Goal: Task Accomplishment & Management: Use online tool/utility

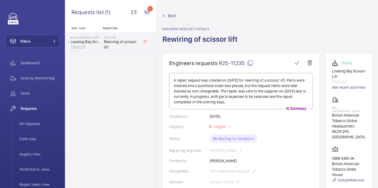
scroll to position [324, 0]
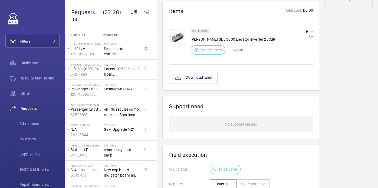
scroll to position [0, 0]
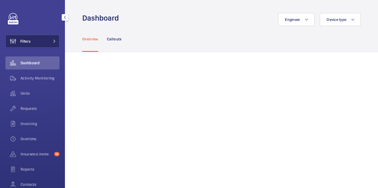
click at [30, 42] on span "Filters" at bounding box center [25, 40] width 10 height 5
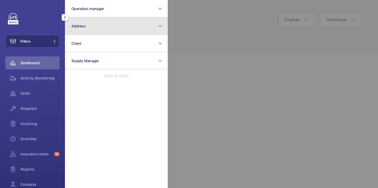
click at [93, 31] on button "Address" at bounding box center [116, 25] width 103 height 17
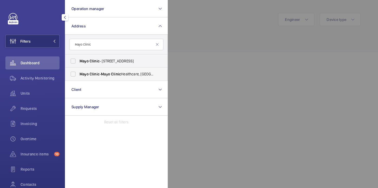
type input "Mayo Clinic"
click at [124, 75] on span "Mayo Clinic - Mayo Clinic Healthcare, LONDON W1B 1PT" at bounding box center [117, 73] width 74 height 5
click at [78, 75] on input "Mayo Clinic - Mayo Clinic Healthcare, LONDON W1B 1PT" at bounding box center [73, 73] width 11 height 11
checkbox input "true"
click at [124, 62] on span "Mayo Clinic - 15 Portland Pl, LONDON W1B 1PT" at bounding box center [117, 60] width 74 height 5
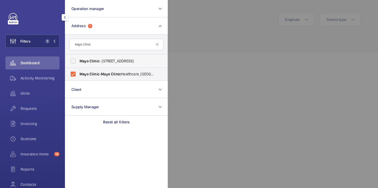
click at [78, 62] on input "Mayo Clinic - 15 Portland Pl, LONDON W1B 1PT" at bounding box center [73, 60] width 11 height 11
checkbox input "true"
click at [211, 36] on div at bounding box center [357, 94] width 378 height 188
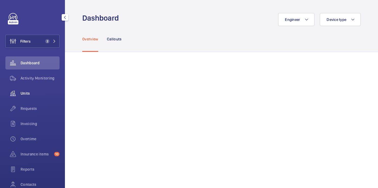
click at [27, 95] on span "Units" at bounding box center [40, 92] width 39 height 5
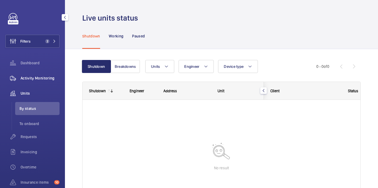
click at [28, 78] on span "Activity Monitoring" at bounding box center [40, 77] width 39 height 5
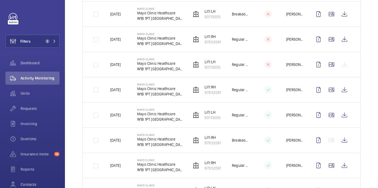
scroll to position [432, 0]
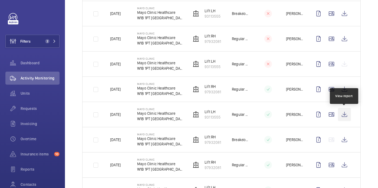
click at [343, 112] on wm-front-icon-button at bounding box center [344, 114] width 13 height 13
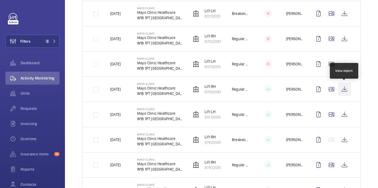
click at [342, 90] on wm-front-icon-button at bounding box center [344, 89] width 13 height 13
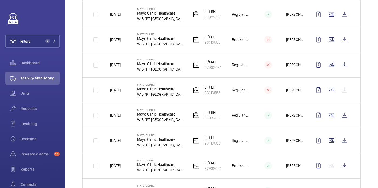
scroll to position [399, 0]
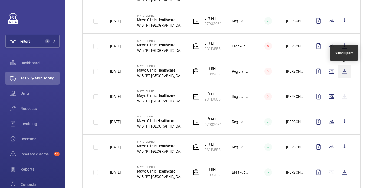
click at [346, 70] on wm-front-icon-button at bounding box center [344, 71] width 13 height 13
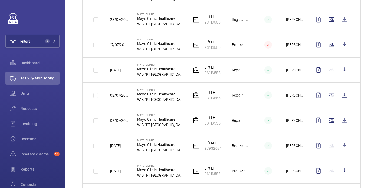
scroll to position [0, 0]
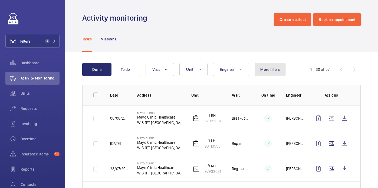
click at [262, 71] on span "More filters" at bounding box center [269, 69] width 19 height 4
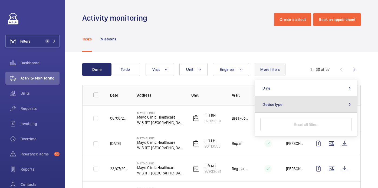
click at [276, 107] on button "Device type" at bounding box center [306, 104] width 102 height 16
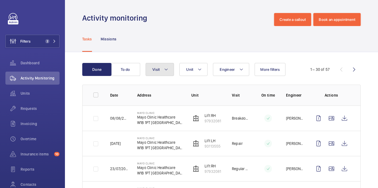
click at [162, 67] on button "Visit" at bounding box center [160, 69] width 28 height 13
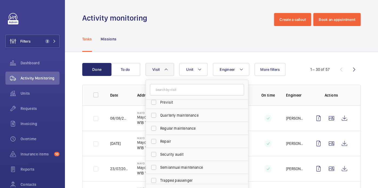
scroll to position [85, 0]
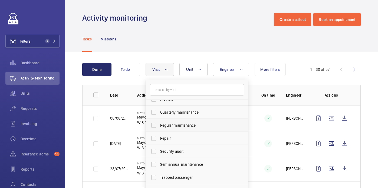
click at [179, 125] on span "Regular maintenance" at bounding box center [197, 124] width 74 height 5
click at [159, 125] on input "Regular maintenance" at bounding box center [153, 125] width 11 height 11
checkbox input "true"
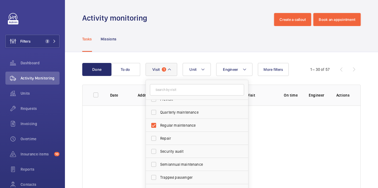
click at [190, 41] on div "Tasks Missions" at bounding box center [221, 39] width 278 height 26
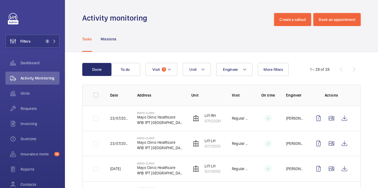
click at [239, 72] on button "Engineer" at bounding box center [234, 69] width 36 height 13
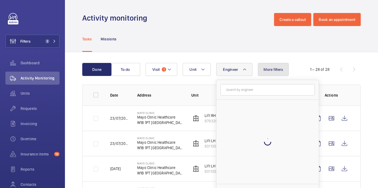
click at [273, 68] on span "More filters" at bounding box center [273, 69] width 19 height 4
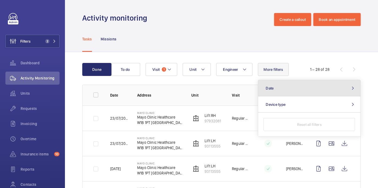
click at [276, 88] on button "Date" at bounding box center [309, 88] width 102 height 16
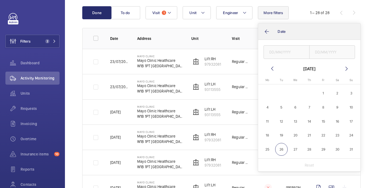
scroll to position [60, 0]
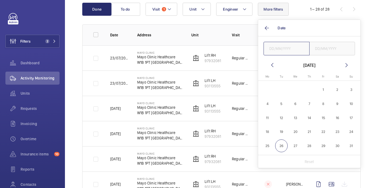
click at [276, 44] on input "text" at bounding box center [287, 49] width 46 height 14
click at [273, 64] on mat-icon at bounding box center [272, 65] width 6 height 6
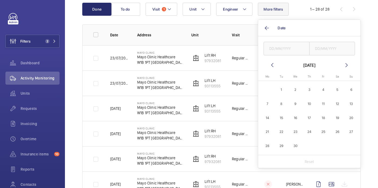
click at [273, 64] on mat-icon at bounding box center [272, 65] width 6 height 6
click at [273, 63] on mat-icon at bounding box center [272, 65] width 6 height 6
click at [339, 89] on span "1" at bounding box center [337, 89] width 13 height 13
type input "01/02/2025"
click at [331, 47] on input "text" at bounding box center [332, 49] width 46 height 14
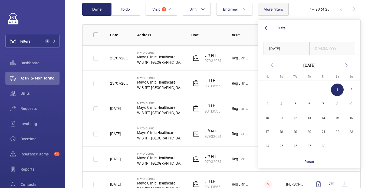
click at [346, 64] on mat-icon at bounding box center [346, 65] width 6 height 6
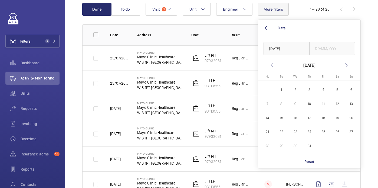
click at [346, 64] on mat-icon at bounding box center [346, 65] width 6 height 6
click at [283, 146] on span "26" at bounding box center [281, 145] width 13 height 13
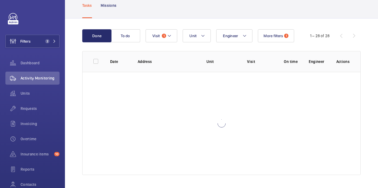
scroll to position [60, 0]
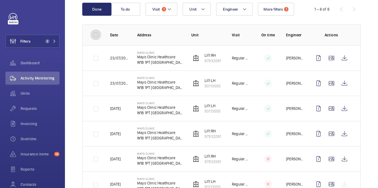
click at [92, 34] on input "checkbox" at bounding box center [95, 34] width 11 height 11
checkbox input "true"
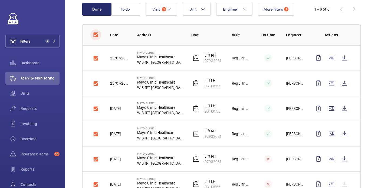
checkbox input "true"
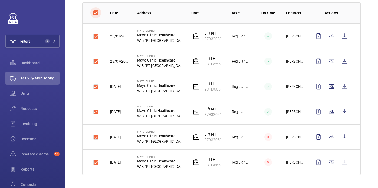
scroll to position [0, 0]
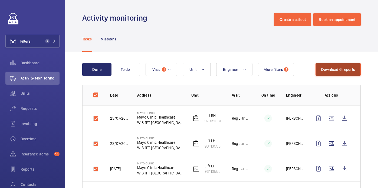
click at [334, 70] on button "Download 6 reports" at bounding box center [338, 69] width 45 height 13
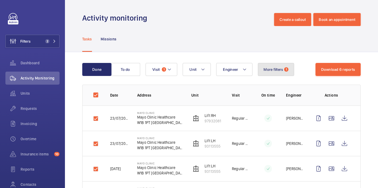
click at [280, 70] on span "More filters" at bounding box center [273, 69] width 19 height 4
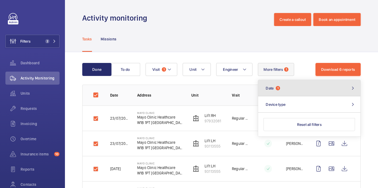
click at [288, 90] on button "Date 1" at bounding box center [309, 88] width 102 height 16
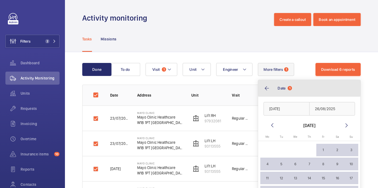
click at [267, 84] on button "Date 1" at bounding box center [309, 88] width 102 height 16
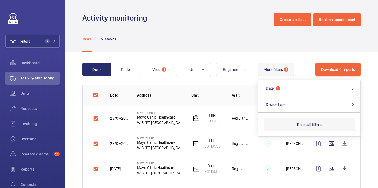
click at [283, 125] on button "Reset all filters" at bounding box center [309, 124] width 91 height 13
checkbox input "false"
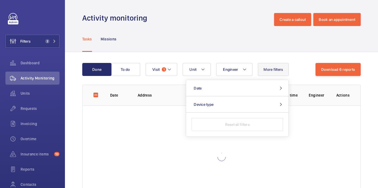
click at [299, 65] on div "Engineer Unit Visit 1 More filters Date Device type Reset all filters" at bounding box center [231, 69] width 170 height 13
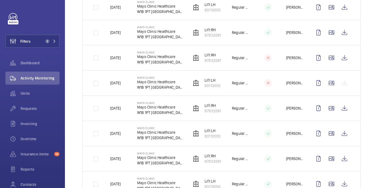
scroll to position [166, 0]
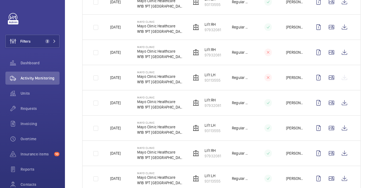
click at [122, 108] on td "17/01/2025" at bounding box center [114, 102] width 27 height 25
click at [114, 102] on p "17/01/2025" at bounding box center [115, 102] width 11 height 5
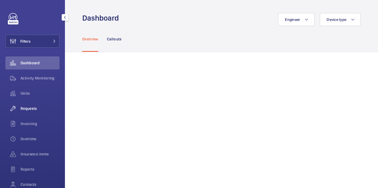
click at [28, 103] on div "Requests" at bounding box center [32, 108] width 54 height 13
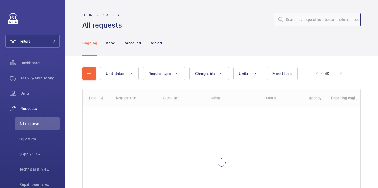
click at [312, 22] on input "text" at bounding box center [317, 20] width 87 height 14
paste input "R25-09523"
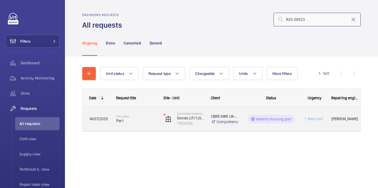
type input "R25-09523"
click at [141, 116] on h2 "R25-09523" at bounding box center [136, 115] width 40 height 3
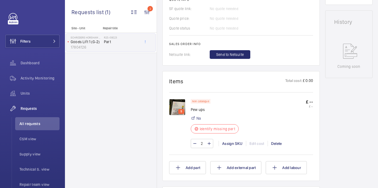
scroll to position [261, 0]
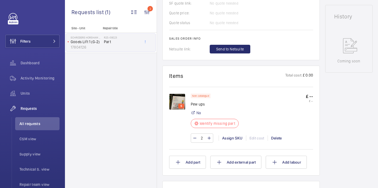
click at [179, 105] on img at bounding box center [177, 101] width 16 height 16
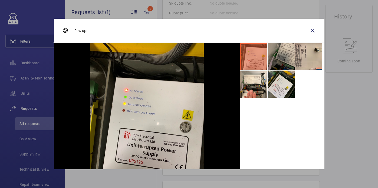
click at [279, 58] on li at bounding box center [281, 56] width 27 height 27
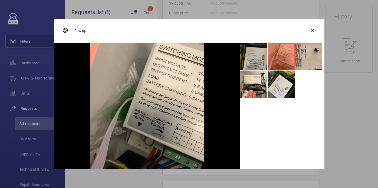
click at [257, 56] on li at bounding box center [253, 56] width 27 height 27
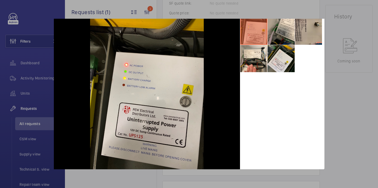
scroll to position [0, 0]
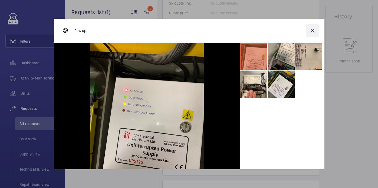
click at [308, 31] on wm-front-icon-button at bounding box center [312, 30] width 13 height 13
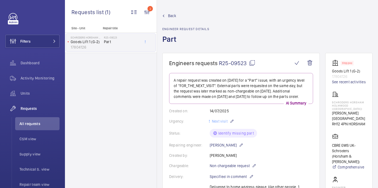
click at [253, 63] on mat-icon at bounding box center [252, 63] width 6 height 6
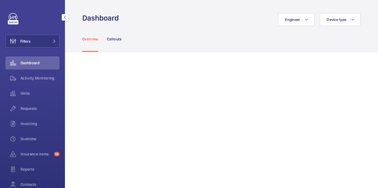
click at [32, 101] on div "Units" at bounding box center [32, 94] width 54 height 15
click at [32, 110] on span "Requests" at bounding box center [40, 108] width 39 height 5
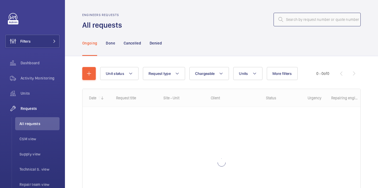
click at [294, 18] on input "text" at bounding box center [317, 20] width 87 height 14
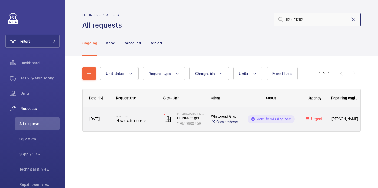
type input "R25-11292"
click at [151, 116] on h2 "R25-11292" at bounding box center [136, 115] width 40 height 3
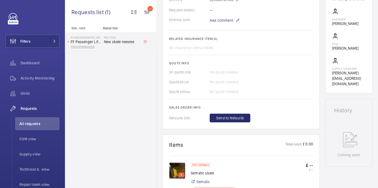
scroll to position [203, 0]
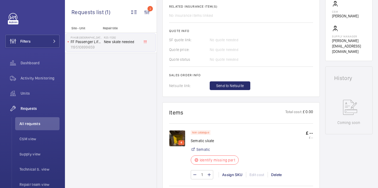
click at [174, 136] on img at bounding box center [177, 138] width 16 height 16
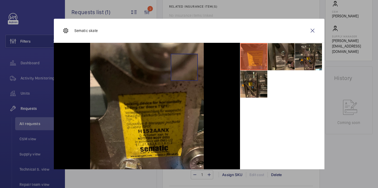
scroll to position [25, 0]
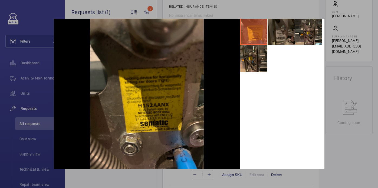
drag, startPoint x: 287, startPoint y: 37, endPoint x: 288, endPoint y: 33, distance: 4.0
click at [287, 37] on li at bounding box center [281, 31] width 27 height 27
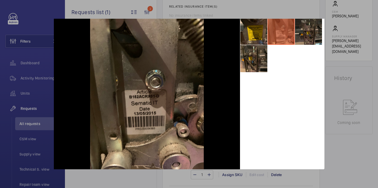
click at [315, 22] on li at bounding box center [308, 31] width 27 height 27
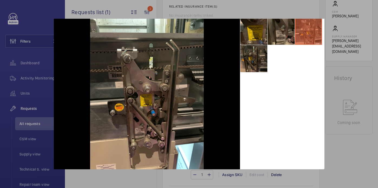
click at [257, 54] on li at bounding box center [253, 58] width 27 height 27
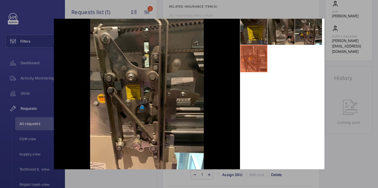
click at [251, 34] on li at bounding box center [253, 31] width 27 height 27
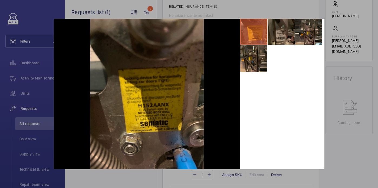
click at [342, 70] on div at bounding box center [189, 94] width 378 height 188
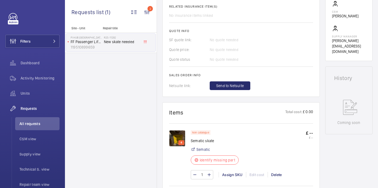
scroll to position [0, 0]
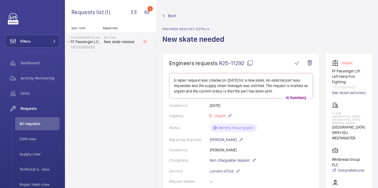
click at [248, 61] on mat-icon at bounding box center [250, 63] width 6 height 6
drag, startPoint x: 331, startPoint y: 113, endPoint x: 354, endPoint y: 119, distance: 23.5
click at [354, 119] on wm-front-card "Stopped FF Passenger Lift Left Hand Fire Fighting 119510899659 See recent activ…" at bounding box center [348, 158] width 47 height 211
copy p "PI Hub [GEOGRAPHIC_DATA], [GEOGRAPHIC_DATA][PERSON_NAME]"
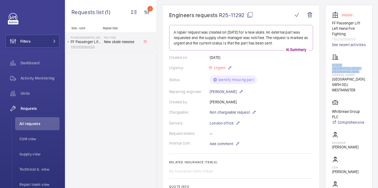
scroll to position [119, 0]
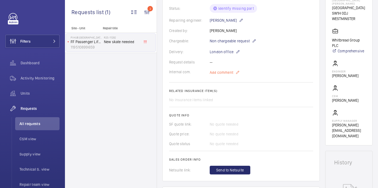
click at [215, 75] on span "Add comment" at bounding box center [222, 72] width 24 height 5
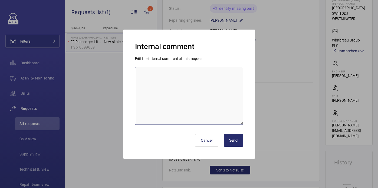
click at [195, 88] on textarea at bounding box center [189, 96] width 108 height 58
type textarea "s"
type textarea "sourcing from wittur - 26/08 india"
click at [231, 142] on button "Send" at bounding box center [233, 139] width 19 height 13
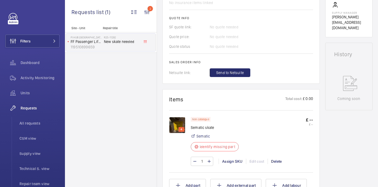
scroll to position [227, 0]
click at [198, 130] on p "Sematic skate" at bounding box center [216, 126] width 51 height 5
copy div "Sematic skate"
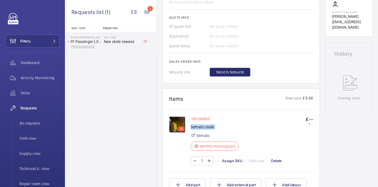
click at [179, 119] on img at bounding box center [177, 125] width 16 height 16
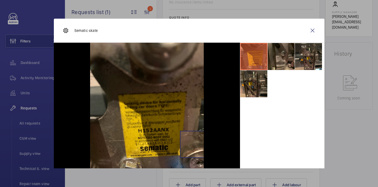
scroll to position [26, 0]
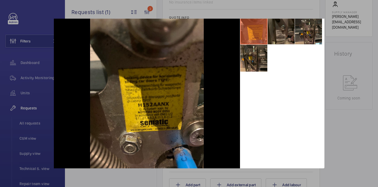
click at [285, 32] on li at bounding box center [281, 30] width 27 height 27
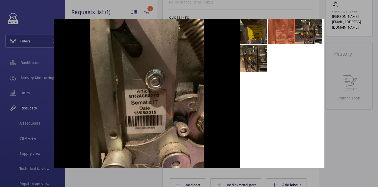
click at [257, 33] on li at bounding box center [253, 30] width 27 height 27
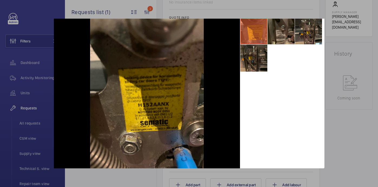
click at [251, 62] on li at bounding box center [253, 58] width 27 height 27
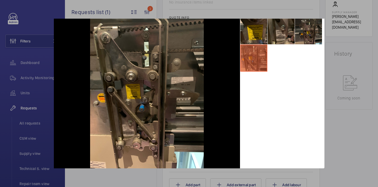
click at [307, 30] on li at bounding box center [308, 30] width 27 height 27
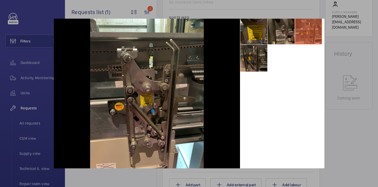
scroll to position [0, 0]
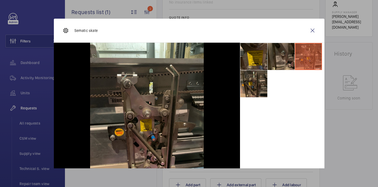
click at [357, 113] on div at bounding box center [189, 93] width 378 height 187
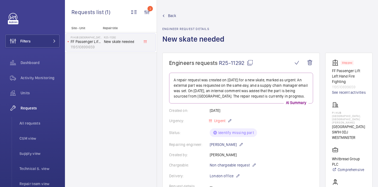
click at [249, 64] on mat-icon at bounding box center [250, 63] width 6 height 6
click at [343, 113] on p "PI Hub [GEOGRAPHIC_DATA], [GEOGRAPHIC_DATA][PERSON_NAME]" at bounding box center [349, 117] width 34 height 13
copy p "PI Hub [GEOGRAPHIC_DATA], [GEOGRAPHIC_DATA][PERSON_NAME]"
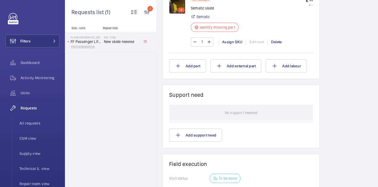
scroll to position [311, 0]
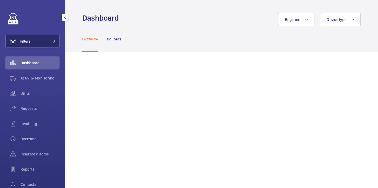
click at [37, 42] on button "Filters" at bounding box center [32, 41] width 54 height 13
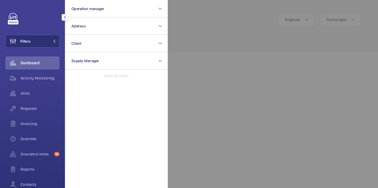
click at [219, 59] on div at bounding box center [357, 94] width 378 height 188
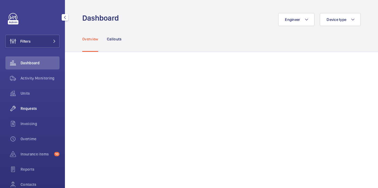
click at [27, 106] on span "Requests" at bounding box center [40, 108] width 39 height 5
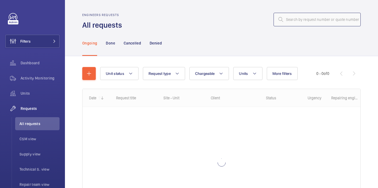
click at [298, 18] on input "text" at bounding box center [317, 20] width 87 height 14
paste input "Piccadily"
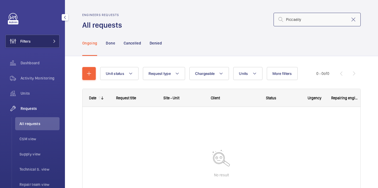
type input "Piccadily"
click at [33, 39] on button "Filters" at bounding box center [32, 41] width 54 height 13
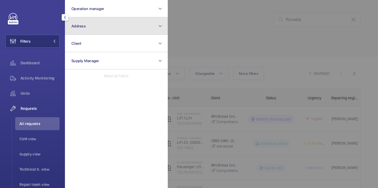
click at [123, 29] on button "Address" at bounding box center [116, 25] width 103 height 17
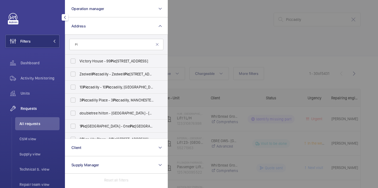
type input "P"
type input "Lan"
click at [211, 28] on div at bounding box center [357, 94] width 378 height 188
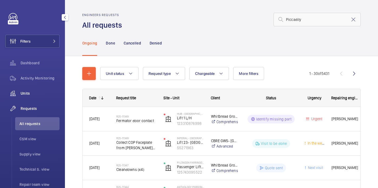
click at [31, 92] on span "Units" at bounding box center [40, 92] width 39 height 5
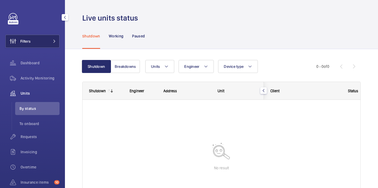
click at [36, 35] on button "Filters" at bounding box center [32, 41] width 54 height 13
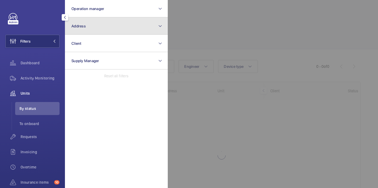
click at [95, 22] on button "Address" at bounding box center [116, 25] width 103 height 17
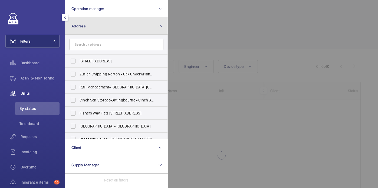
click at [140, 31] on button "Address" at bounding box center [116, 25] width 103 height 17
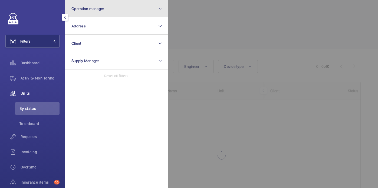
click at [127, 11] on button "Operation manager" at bounding box center [116, 8] width 103 height 17
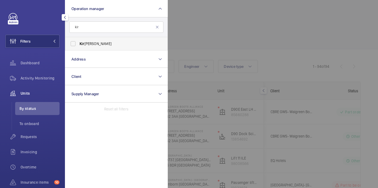
type input "kir"
click at [133, 41] on label "Kir sten Kalaher" at bounding box center [112, 43] width 94 height 13
click at [78, 41] on input "Kir sten Kalaher" at bounding box center [73, 43] width 11 height 11
checkbox input "true"
click at [222, 37] on div at bounding box center [357, 94] width 378 height 188
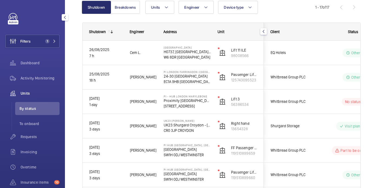
scroll to position [60, 0]
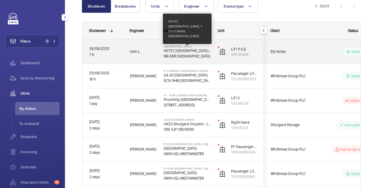
click at [209, 52] on p "H0737, [GEOGRAPHIC_DATA], 1 Shortlands, [GEOGRAPHIC_DATA]" at bounding box center [187, 50] width 47 height 5
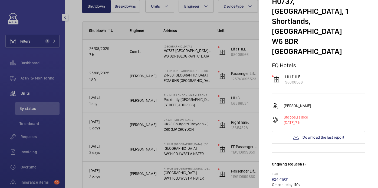
scroll to position [0, 0]
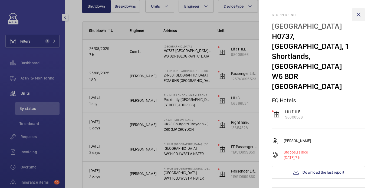
click at [359, 18] on wm-front-icon-button at bounding box center [358, 14] width 13 height 13
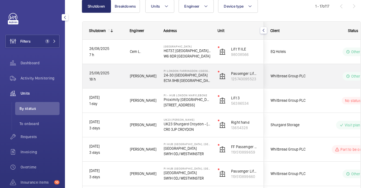
click at [318, 84] on div "Other" at bounding box center [350, 75] width 74 height 19
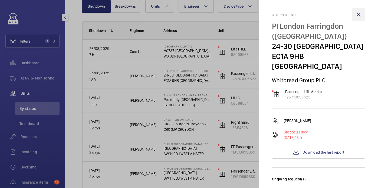
click at [360, 18] on wm-front-icon-button at bounding box center [358, 14] width 13 height 13
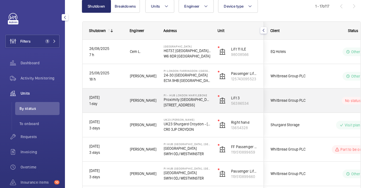
click at [326, 94] on div "No status" at bounding box center [350, 100] width 74 height 18
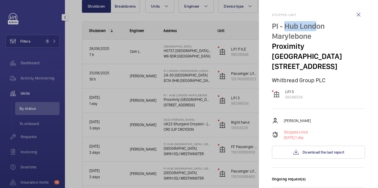
drag, startPoint x: 284, startPoint y: 24, endPoint x: 318, endPoint y: 25, distance: 34.1
click at [318, 25] on p "PI - Hub London Marylebone" at bounding box center [318, 31] width 93 height 20
click at [289, 21] on p "PI - Hub London Marylebone" at bounding box center [318, 31] width 93 height 20
drag, startPoint x: 285, startPoint y: 27, endPoint x: 340, endPoint y: 31, distance: 54.8
click at [340, 31] on p "PI - Hub London Marylebone" at bounding box center [318, 31] width 93 height 20
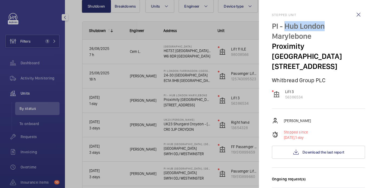
copy p "Hub London"
drag, startPoint x: 305, startPoint y: 87, endPoint x: 284, endPoint y: 88, distance: 20.9
click at [284, 89] on div "Lift 3 56386534" at bounding box center [318, 94] width 93 height 11
copy p "56386534"
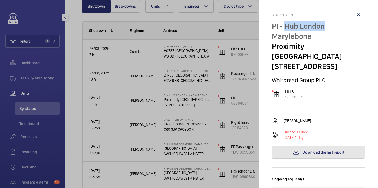
click at [303, 145] on button "Download the last report" at bounding box center [318, 151] width 93 height 13
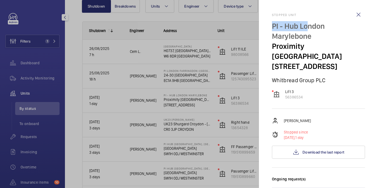
drag, startPoint x: 272, startPoint y: 25, endPoint x: 309, endPoint y: 26, distance: 36.8
click at [309, 26] on mat-sidenav "Stopped unit PI - Hub London Marylebone Proximity London NW1 5RJ LONDON Whitbre…" at bounding box center [318, 94] width 119 height 188
click at [313, 42] on p "Proximity London" at bounding box center [318, 51] width 93 height 20
drag, startPoint x: 270, startPoint y: 24, endPoint x: 323, endPoint y: 37, distance: 53.8
click at [323, 37] on mat-sidenav "Stopped unit PI - Hub London Marylebone Proximity London NW1 5RJ LONDON Whitbre…" at bounding box center [318, 94] width 119 height 188
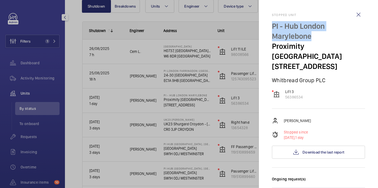
copy p "PI - Hub London Marylebone"
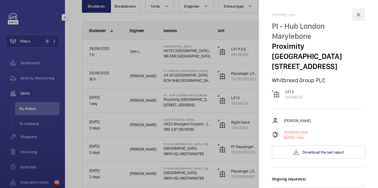
click at [358, 15] on wm-front-icon-button at bounding box center [358, 14] width 13 height 13
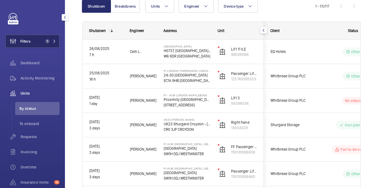
click at [37, 39] on button "Filters 1" at bounding box center [32, 41] width 54 height 13
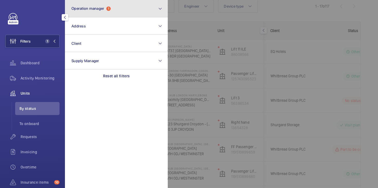
click at [99, 9] on span "Operation manager" at bounding box center [87, 8] width 33 height 4
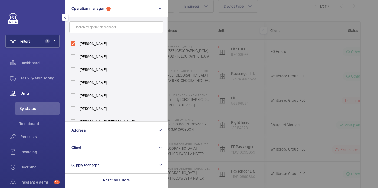
click at [273, 17] on div at bounding box center [357, 94] width 378 height 188
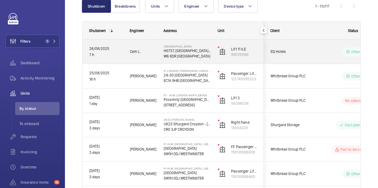
click at [303, 54] on span "EQ Hotels" at bounding box center [292, 51] width 42 height 6
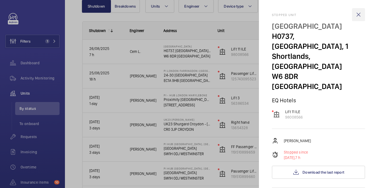
click at [360, 12] on wm-front-icon-button at bounding box center [358, 14] width 13 height 13
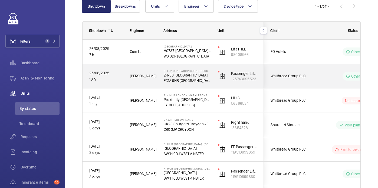
click at [316, 80] on div "Other" at bounding box center [350, 75] width 74 height 19
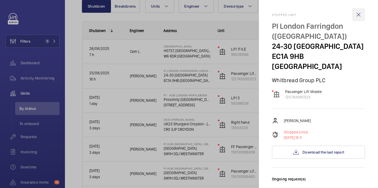
click at [359, 16] on wm-front-icon-button at bounding box center [358, 14] width 13 height 13
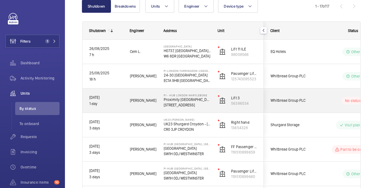
click at [328, 99] on wm-front-pills-cell "No status" at bounding box center [352, 101] width 67 height 8
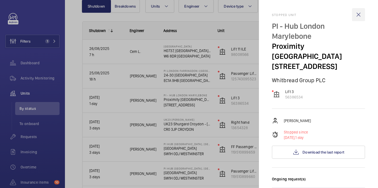
click at [358, 14] on wm-front-icon-button at bounding box center [358, 14] width 13 height 13
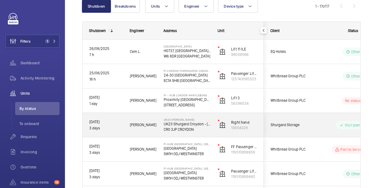
click at [326, 130] on div "Visit planned" at bounding box center [350, 124] width 74 height 19
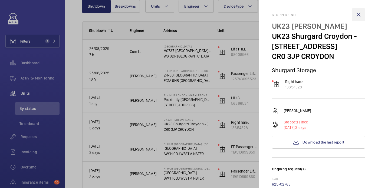
click at [358, 15] on wm-front-icon-button at bounding box center [358, 14] width 13 height 13
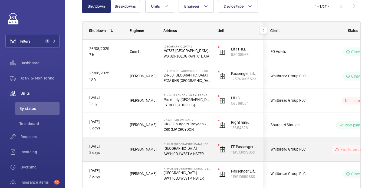
click at [312, 150] on span "Whitbread Group PLC" at bounding box center [292, 149] width 42 height 6
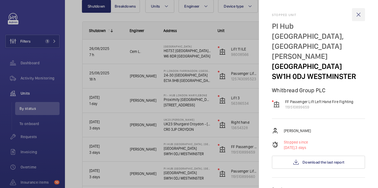
click at [358, 15] on wm-front-icon-button at bounding box center [358, 14] width 13 height 13
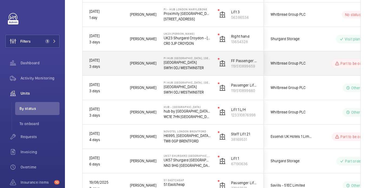
scroll to position [152, 0]
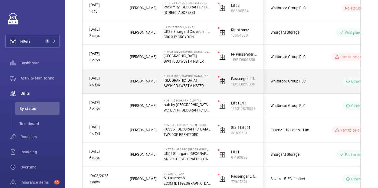
click at [311, 86] on div "Whitbread Group PLC" at bounding box center [288, 81] width 48 height 17
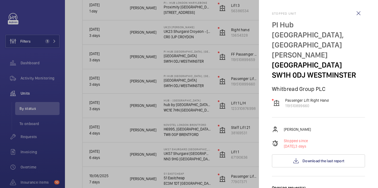
scroll to position [0, 0]
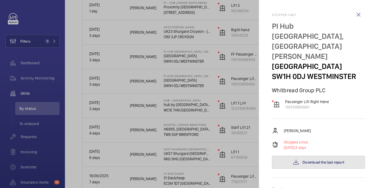
click at [317, 155] on button "Download the last report" at bounding box center [318, 161] width 93 height 13
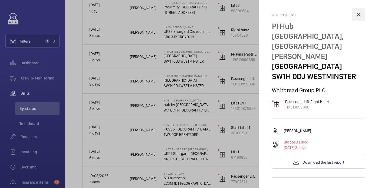
click at [355, 11] on wm-front-icon-button at bounding box center [358, 14] width 13 height 13
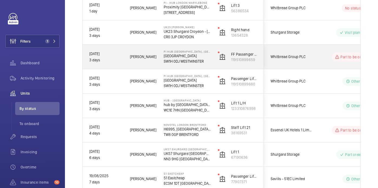
click at [207, 54] on p "Dacre Street" at bounding box center [187, 55] width 47 height 5
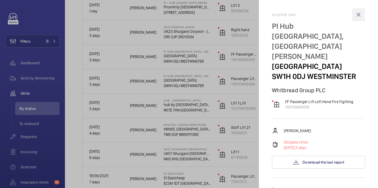
click at [359, 15] on wm-front-icon-button at bounding box center [358, 14] width 13 height 13
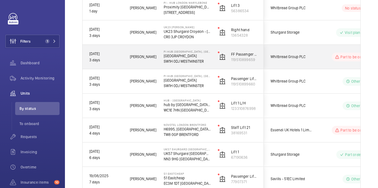
click at [318, 63] on div "Part to be ordered" at bounding box center [350, 56] width 74 height 19
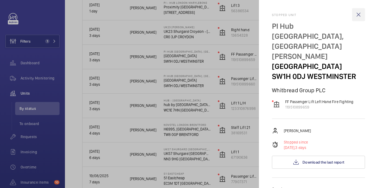
click at [359, 17] on wm-front-icon-button at bounding box center [358, 14] width 13 height 13
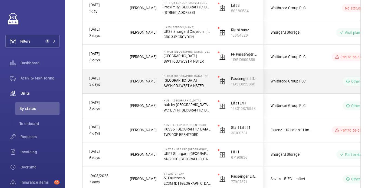
click at [242, 73] on div "Passenger Lift Right Hand 119510899660" at bounding box center [237, 81] width 52 height 24
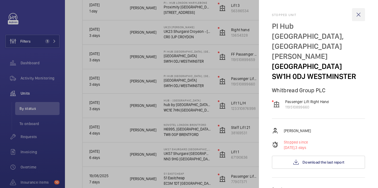
click at [357, 14] on wm-front-icon-button at bounding box center [358, 14] width 13 height 13
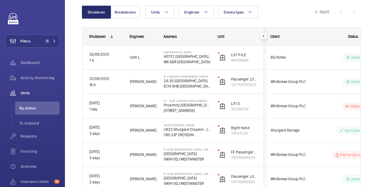
scroll to position [62, 0]
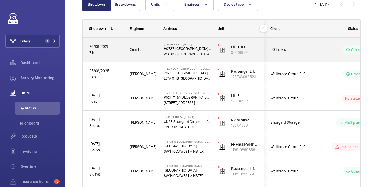
click at [300, 50] on span "EQ Hotels" at bounding box center [292, 50] width 42 height 6
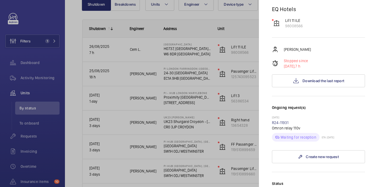
scroll to position [0, 0]
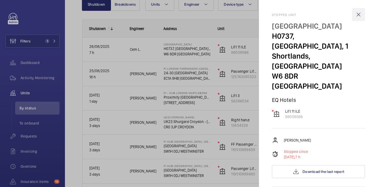
click at [356, 17] on wm-front-icon-button at bounding box center [358, 14] width 13 height 13
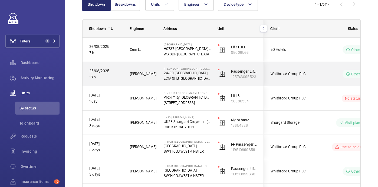
click at [317, 78] on div "Other" at bounding box center [350, 73] width 74 height 19
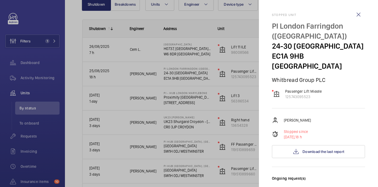
click at [361, 14] on wm-front-icon-button at bounding box center [358, 14] width 13 height 13
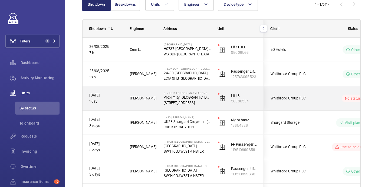
click at [325, 101] on wm-front-pills-cell "No status" at bounding box center [352, 99] width 67 height 8
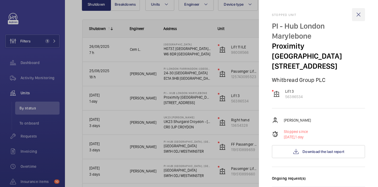
click at [360, 10] on wm-front-icon-button at bounding box center [358, 14] width 13 height 13
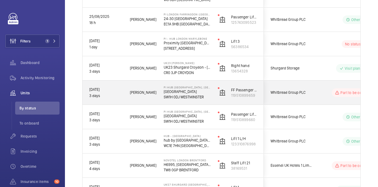
scroll to position [121, 0]
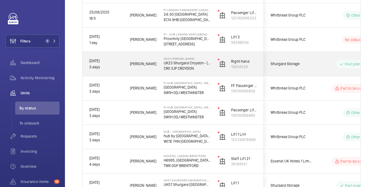
click at [321, 71] on div "Visit planned" at bounding box center [350, 63] width 74 height 19
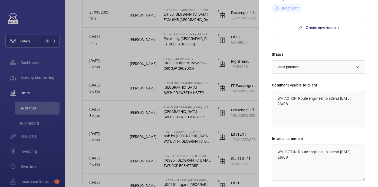
scroll to position [0, 0]
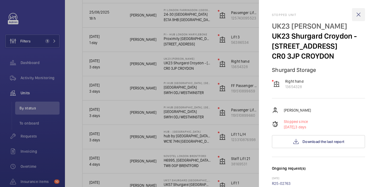
click at [358, 13] on wm-front-icon-button at bounding box center [358, 14] width 13 height 13
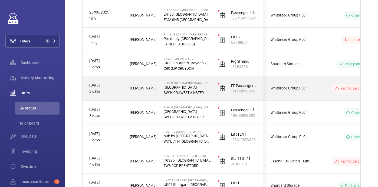
click at [316, 91] on div "Part to be ordered" at bounding box center [350, 88] width 74 height 19
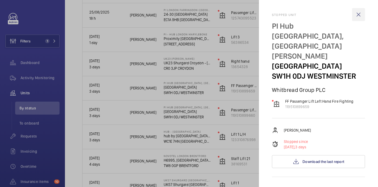
click at [357, 13] on wm-front-icon-button at bounding box center [358, 14] width 13 height 13
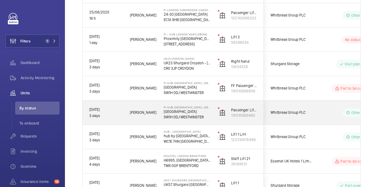
click at [322, 119] on div "Other" at bounding box center [350, 112] width 74 height 19
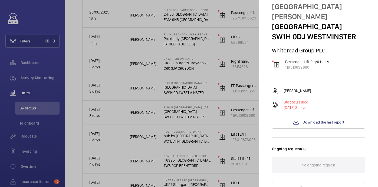
scroll to position [40, 0]
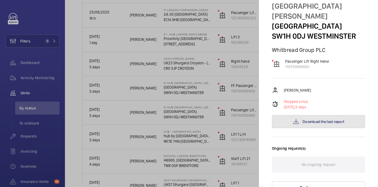
click at [336, 115] on button "Download the last report" at bounding box center [318, 121] width 93 height 13
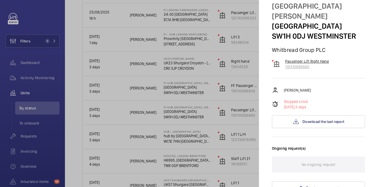
scroll to position [0, 0]
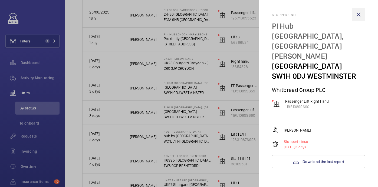
click at [358, 14] on wm-front-icon-button at bounding box center [358, 14] width 13 height 13
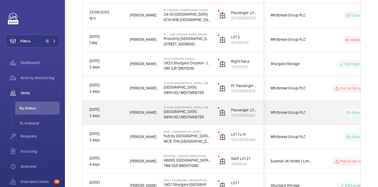
click at [313, 115] on div "Other" at bounding box center [350, 112] width 74 height 19
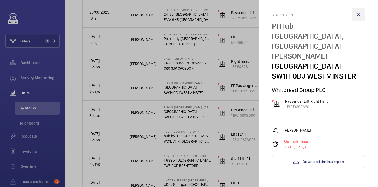
click at [358, 13] on wm-front-icon-button at bounding box center [358, 14] width 13 height 13
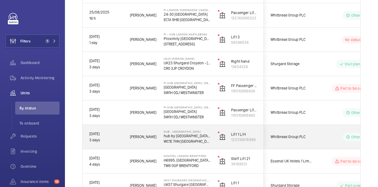
click at [319, 139] on div "Other" at bounding box center [350, 136] width 74 height 19
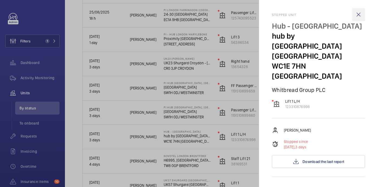
click at [358, 11] on wm-front-icon-button at bounding box center [358, 14] width 13 height 13
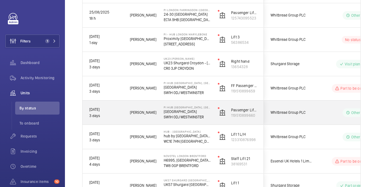
click at [322, 111] on wm-front-pills-cell "Other" at bounding box center [352, 113] width 67 height 9
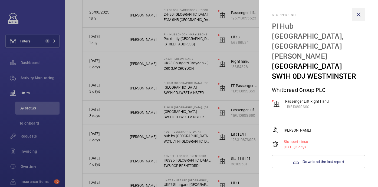
click at [358, 12] on wm-front-icon-button at bounding box center [358, 14] width 13 height 13
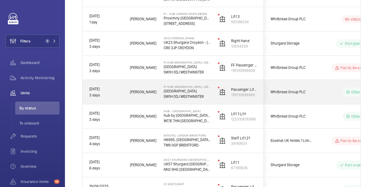
scroll to position [143, 0]
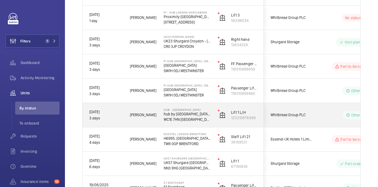
click at [317, 121] on div "Other" at bounding box center [350, 115] width 74 height 19
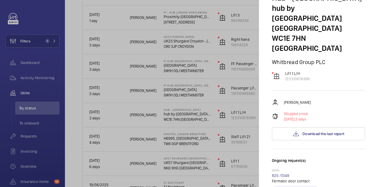
scroll to position [0, 0]
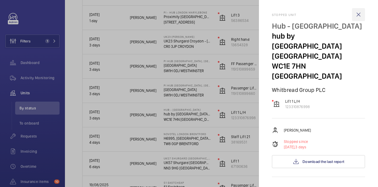
click at [359, 15] on wm-front-icon-button at bounding box center [358, 14] width 13 height 13
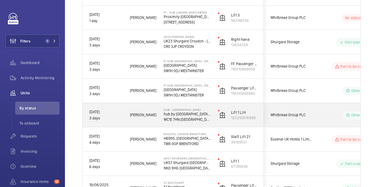
click at [325, 120] on div "Other" at bounding box center [350, 115] width 74 height 19
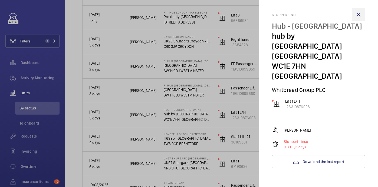
click at [356, 17] on wm-front-icon-button at bounding box center [358, 14] width 13 height 13
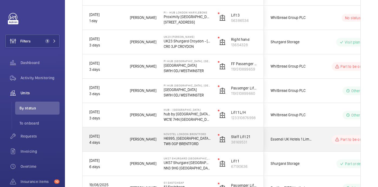
click at [324, 141] on wm-front-pills-cell "Part to be ordered" at bounding box center [352, 139] width 67 height 9
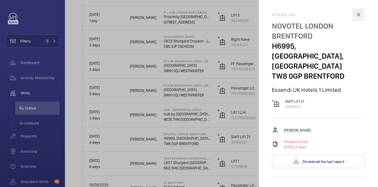
click at [357, 13] on wm-front-icon-button at bounding box center [358, 14] width 13 height 13
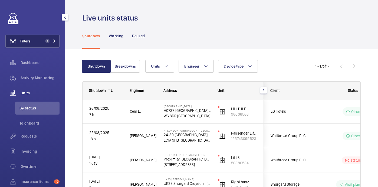
click at [39, 47] on button "Filters 1" at bounding box center [32, 41] width 54 height 13
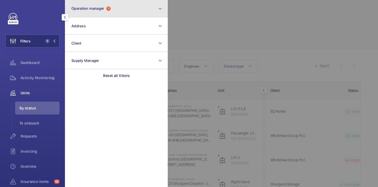
click at [97, 12] on button "Operation manager 1" at bounding box center [116, 8] width 103 height 17
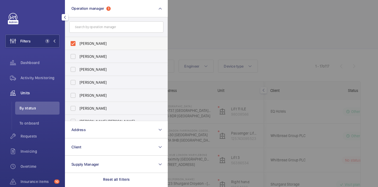
click at [93, 45] on span "[PERSON_NAME]" at bounding box center [117, 43] width 74 height 5
click at [78, 45] on input "[PERSON_NAME]" at bounding box center [73, 43] width 11 height 11
checkbox input "false"
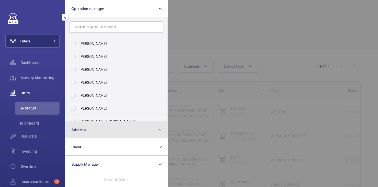
click at [94, 130] on button "Address" at bounding box center [116, 129] width 103 height 17
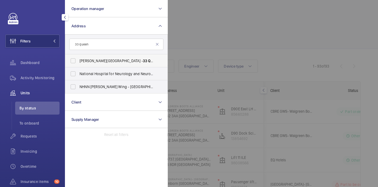
type input "33 queen"
click at [142, 64] on label "Leonardo Royal Hotel St Pauls - 33 Queen Victoria St, LONDON EC4N 4TR" at bounding box center [112, 60] width 94 height 13
click at [78, 64] on input "Leonardo Royal Hotel St Pauls - 33 Queen Victoria St, LONDON EC4N 4TR" at bounding box center [73, 60] width 11 height 11
checkbox input "true"
click at [209, 28] on div at bounding box center [357, 93] width 378 height 187
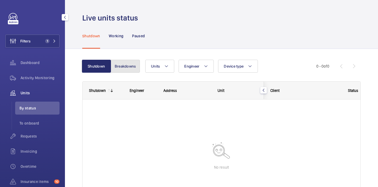
click at [122, 63] on button "Breakdowns" at bounding box center [125, 66] width 29 height 13
click at [95, 68] on button "Shutdown" at bounding box center [96, 66] width 29 height 13
click at [117, 33] on div "Working" at bounding box center [116, 36] width 15 height 26
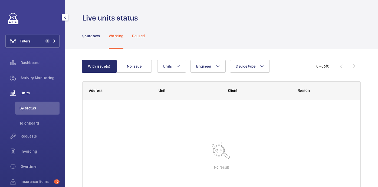
click at [140, 37] on p "Paused" at bounding box center [138, 35] width 13 height 5
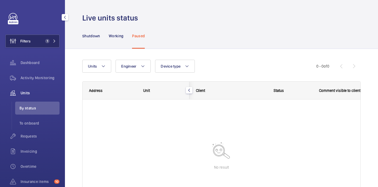
click at [32, 39] on button "Filters 1" at bounding box center [32, 41] width 54 height 13
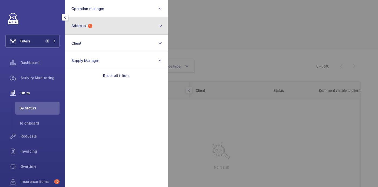
click at [113, 27] on button "Address 1" at bounding box center [116, 25] width 103 height 17
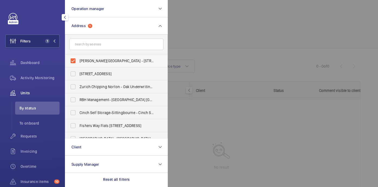
click at [96, 58] on span "Leonardo Royal Hotel St Pauls - 33 Queen Victoria St, LONDON EC4N 4TR" at bounding box center [117, 60] width 74 height 5
click at [78, 58] on input "Leonardo Royal Hotel St Pauls - 33 Queen Victoria St, LONDON EC4N 4TR" at bounding box center [73, 60] width 11 height 11
checkbox input "false"
click at [47, 80] on span "Activity Monitoring" at bounding box center [40, 77] width 39 height 5
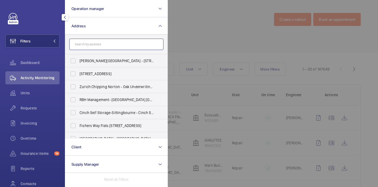
click at [104, 47] on input "text" at bounding box center [116, 44] width 94 height 11
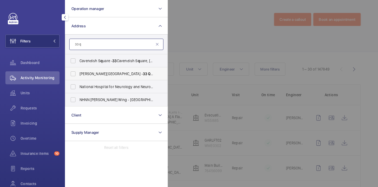
type input "33 q"
click at [140, 74] on span "Leonardo Royal Hotel St Pauls - 33 Q ueen Victoria St, LONDON EC4N 4TR" at bounding box center [117, 73] width 74 height 5
click at [78, 74] on input "Leonardo Royal Hotel St Pauls - 33 Q ueen Victoria St, LONDON EC4N 4TR" at bounding box center [73, 73] width 11 height 11
checkbox input "true"
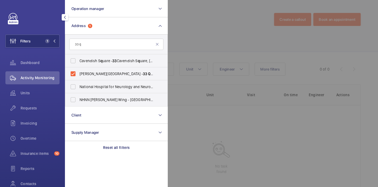
click at [183, 36] on div at bounding box center [357, 93] width 378 height 187
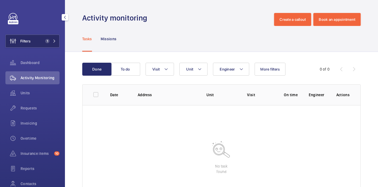
click at [27, 38] on span "Filters" at bounding box center [18, 41] width 25 height 13
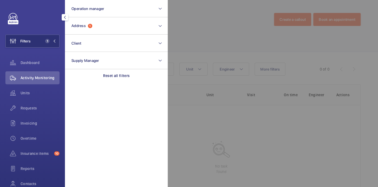
click at [179, 32] on div at bounding box center [357, 93] width 378 height 187
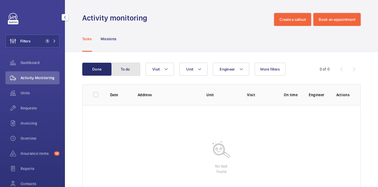
click at [121, 68] on button "To do" at bounding box center [125, 69] width 29 height 13
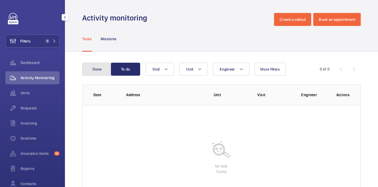
click at [98, 68] on button "Done" at bounding box center [96, 69] width 29 height 13
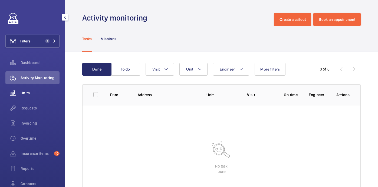
click at [23, 94] on span "Units" at bounding box center [40, 92] width 39 height 5
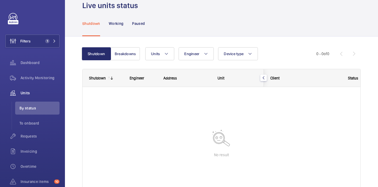
scroll to position [13, 0]
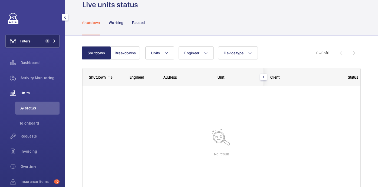
click at [41, 40] on button "Filters 1" at bounding box center [32, 41] width 54 height 13
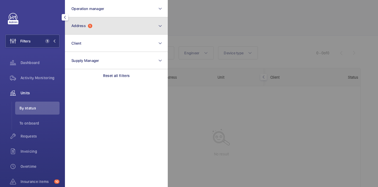
click at [141, 23] on button "Address 1" at bounding box center [116, 25] width 103 height 17
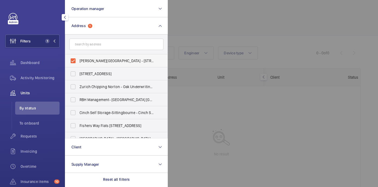
click at [95, 61] on span "Leonardo Royal Hotel St Pauls - 33 Queen Victoria St, LONDON EC4N 4TR" at bounding box center [117, 60] width 74 height 5
click at [78, 61] on input "Leonardo Royal Hotel St Pauls - 33 Queen Victoria St, LONDON EC4N 4TR" at bounding box center [73, 60] width 11 height 11
checkbox input "false"
click at [98, 48] on input "text" at bounding box center [116, 44] width 94 height 11
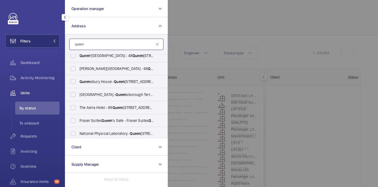
scroll to position [13, 0]
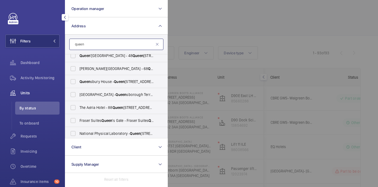
type input "queen"
click at [196, 19] on div at bounding box center [357, 93] width 378 height 187
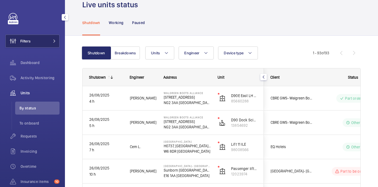
click at [50, 38] on button "Filters" at bounding box center [32, 41] width 54 height 13
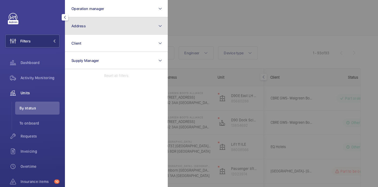
click at [100, 25] on button "Address" at bounding box center [116, 25] width 103 height 17
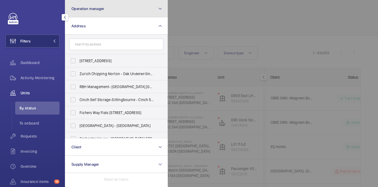
click at [98, 11] on span "Operation manager" at bounding box center [87, 8] width 33 height 4
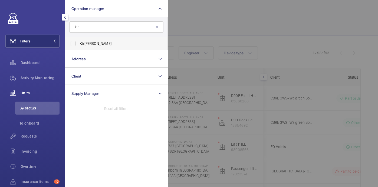
type input "kir"
click at [111, 42] on span "Kir sten Kalaher" at bounding box center [117, 43] width 74 height 5
click at [78, 42] on input "Kir sten Kalaher" at bounding box center [73, 43] width 11 height 11
checkbox input "true"
click at [214, 35] on div at bounding box center [357, 93] width 378 height 187
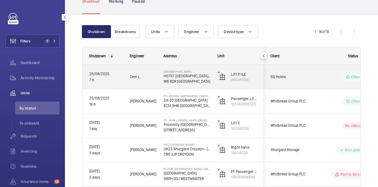
scroll to position [30, 0]
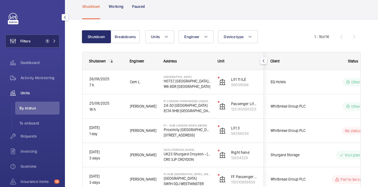
click at [36, 45] on button "Filters 1" at bounding box center [32, 41] width 54 height 13
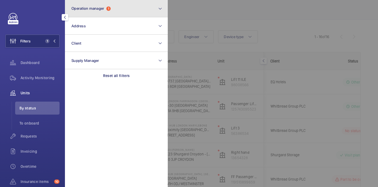
click at [95, 10] on span "Operation manager" at bounding box center [87, 8] width 33 height 4
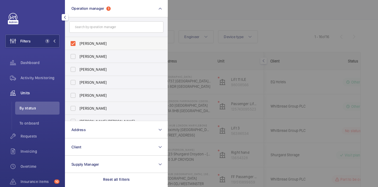
click at [86, 42] on span "[PERSON_NAME]" at bounding box center [117, 43] width 74 height 5
click at [78, 42] on input "[PERSON_NAME]" at bounding box center [73, 43] width 11 height 11
checkbox input "false"
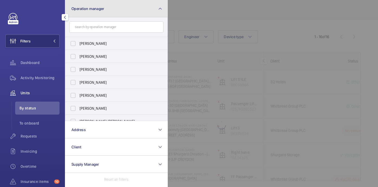
click at [89, 16] on button "Operation manager" at bounding box center [116, 8] width 103 height 17
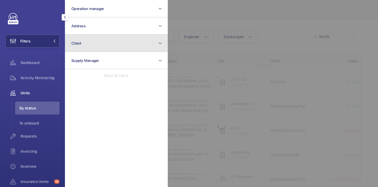
click at [87, 44] on button "Client" at bounding box center [116, 43] width 103 height 17
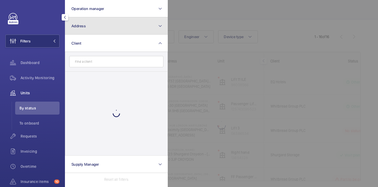
click at [87, 28] on button "Address" at bounding box center [116, 25] width 103 height 17
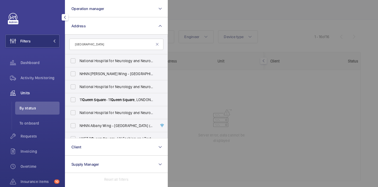
click at [77, 46] on input "queen square" at bounding box center [116, 44] width 94 height 11
click at [109, 42] on input "Queen square" at bounding box center [116, 44] width 94 height 11
click at [73, 46] on input "Queen square" at bounding box center [116, 44] width 94 height 11
type input "Queen square"
click at [122, 99] on span "Queen" at bounding box center [116, 100] width 11 height 4
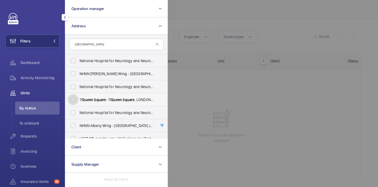
click at [78, 99] on input "11 Queen Square - 11 Queen Square , LONDON WC1N 3AR" at bounding box center [73, 99] width 11 height 11
checkbox input "true"
click at [245, 20] on div at bounding box center [357, 93] width 378 height 187
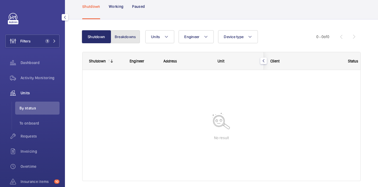
drag, startPoint x: 124, startPoint y: 40, endPoint x: 119, endPoint y: 40, distance: 4.9
click at [124, 40] on button "Breakdowns" at bounding box center [125, 36] width 29 height 13
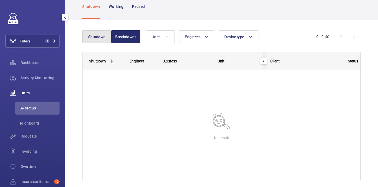
click at [101, 40] on button "Shutdown" at bounding box center [96, 36] width 29 height 13
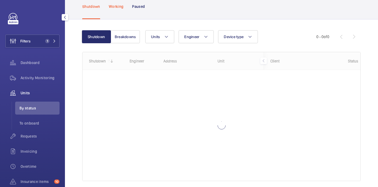
click at [112, 4] on p "Working" at bounding box center [116, 6] width 15 height 5
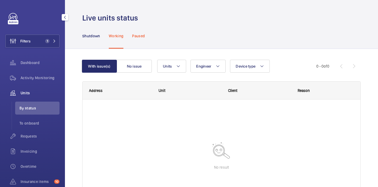
click at [136, 31] on div "Paused" at bounding box center [138, 36] width 13 height 26
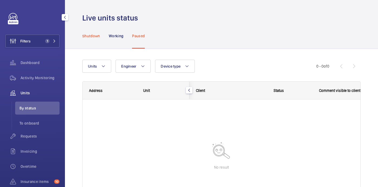
click at [94, 45] on div "Shutdown" at bounding box center [91, 36] width 18 height 26
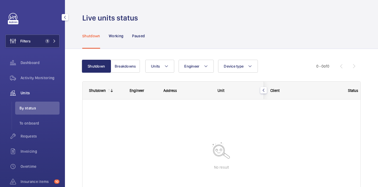
click at [53, 42] on mat-icon at bounding box center [54, 41] width 3 height 3
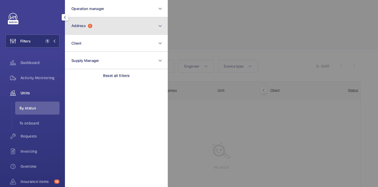
click at [114, 21] on button "Address 1" at bounding box center [116, 25] width 103 height 17
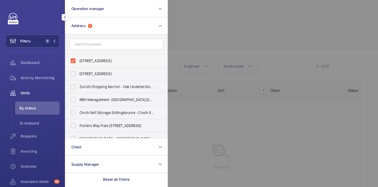
click at [107, 60] on span "11 Queen Square - 11 Queen Square, LONDON WC1N 3AR" at bounding box center [117, 60] width 74 height 5
click at [78, 60] on input "11 Queen Square - 11 Queen Square, LONDON WC1N 3AR" at bounding box center [73, 60] width 11 height 11
checkbox input "false"
click at [101, 49] on input "text" at bounding box center [116, 44] width 94 height 11
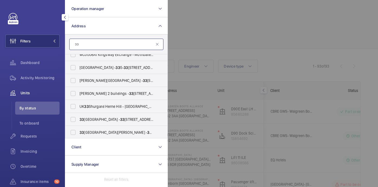
scroll to position [137, 0]
type input "33"
click at [137, 80] on span "Leonardo Royal Hotel St Pauls - 33 Queen Victoria St, LONDON EC4N 4TR" at bounding box center [117, 79] width 74 height 5
click at [78, 80] on input "Leonardo Royal Hotel St Pauls - 33 Queen Victoria St, LONDON EC4N 4TR" at bounding box center [73, 80] width 11 height 11
checkbox input "true"
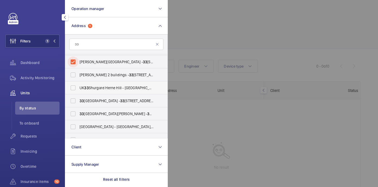
scroll to position [155, 0]
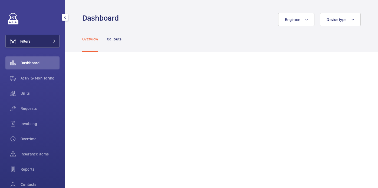
click at [37, 37] on button "Filters" at bounding box center [32, 41] width 54 height 13
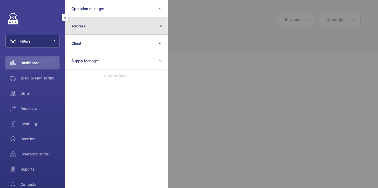
click at [97, 27] on button "Address" at bounding box center [116, 25] width 103 height 17
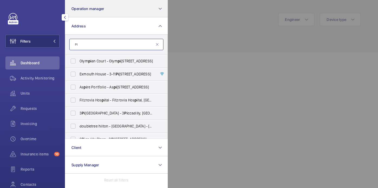
paste input "Hub [GEOGRAPHIC_DATA]"
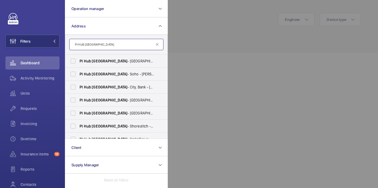
type input "PI Hub [GEOGRAPHIC_DATA]"
click at [155, 45] on input "PI Hub [GEOGRAPHIC_DATA]" at bounding box center [116, 44] width 94 height 11
click at [188, 26] on div at bounding box center [357, 94] width 378 height 188
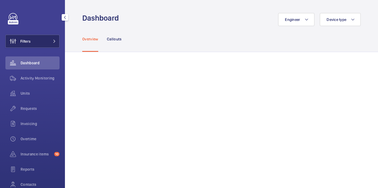
click at [50, 42] on span at bounding box center [53, 41] width 6 height 3
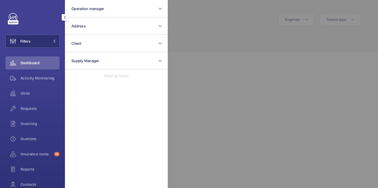
click at [242, 21] on div at bounding box center [357, 94] width 378 height 188
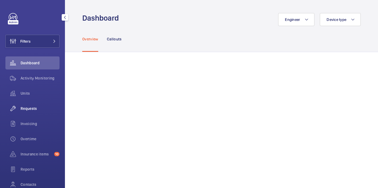
click at [35, 108] on span "Requests" at bounding box center [40, 108] width 39 height 5
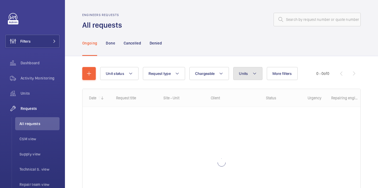
click at [251, 68] on button "Units" at bounding box center [247, 73] width 29 height 13
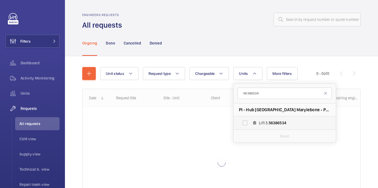
type input "56386534"
click at [261, 124] on span "Lift 3, 56386534" at bounding box center [290, 122] width 63 height 5
click at [250, 124] on input "Lift 3, 56386534" at bounding box center [245, 122] width 11 height 11
checkbox input "true"
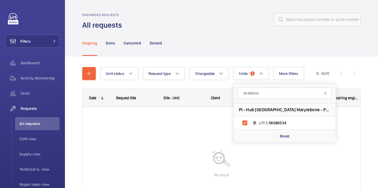
click at [234, 36] on div "Ongoing Done Cancelled Denied" at bounding box center [221, 43] width 278 height 26
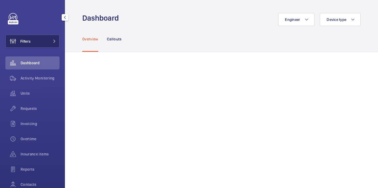
click at [40, 41] on button "Filters" at bounding box center [32, 41] width 54 height 13
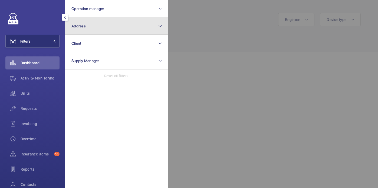
click at [110, 26] on button "Address" at bounding box center [116, 25] width 103 height 17
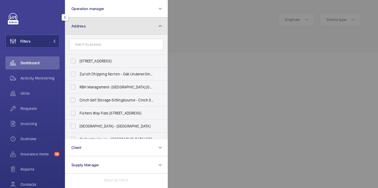
click at [116, 30] on button "Address" at bounding box center [116, 25] width 103 height 17
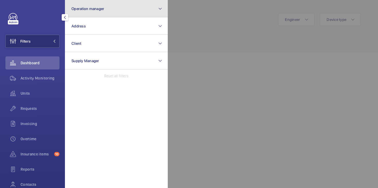
click at [112, 8] on button "Operation manager" at bounding box center [116, 8] width 103 height 17
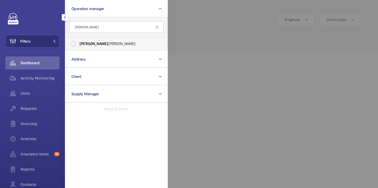
type input "[PERSON_NAME]"
click at [115, 39] on label "[PERSON_NAME]" at bounding box center [112, 43] width 94 height 13
click at [78, 39] on input "[PERSON_NAME]" at bounding box center [73, 43] width 11 height 11
checkbox input "true"
click at [227, 28] on div at bounding box center [357, 94] width 378 height 188
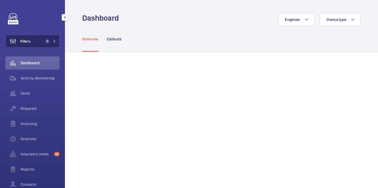
click at [29, 40] on span "Filters" at bounding box center [25, 40] width 10 height 5
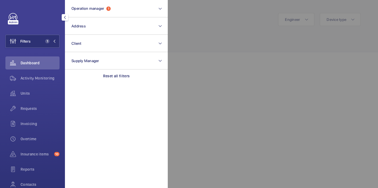
click at [204, 38] on div at bounding box center [357, 94] width 378 height 188
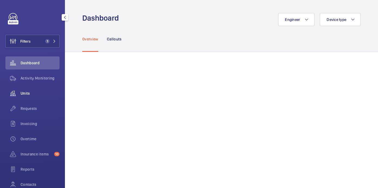
click at [31, 92] on span "Units" at bounding box center [40, 92] width 39 height 5
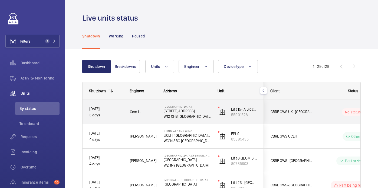
click at [147, 108] on div "Cem L." at bounding box center [139, 111] width 33 height 17
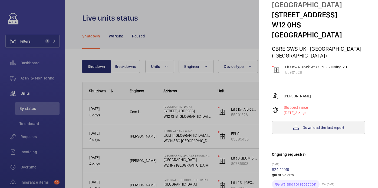
scroll to position [12, 0]
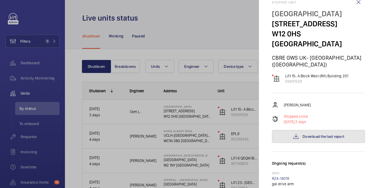
click at [307, 134] on span "Download the last report" at bounding box center [324, 136] width 42 height 4
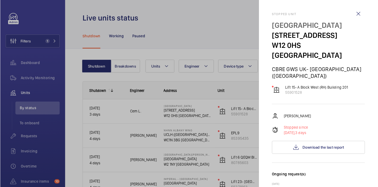
scroll to position [1, 0]
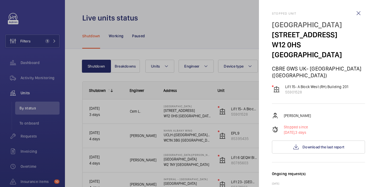
drag, startPoint x: 271, startPoint y: 27, endPoint x: 357, endPoint y: 25, distance: 85.8
click at [357, 25] on mat-sidenav "Stopped unit [GEOGRAPHIC_DATA] [STREET_ADDRESS][GEOGRAPHIC_DATA] GWS UK- [GEOGR…" at bounding box center [318, 93] width 119 height 187
copy p "[GEOGRAPHIC_DATA]"
drag, startPoint x: 305, startPoint y: 83, endPoint x: 284, endPoint y: 77, distance: 21.5
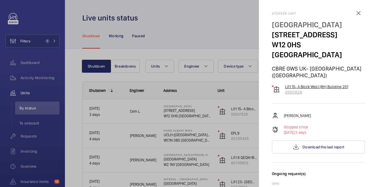
click at [284, 84] on wm-front-device-cell "Lift 15- A Block West (RH) Building 201 55901528" at bounding box center [310, 89] width 76 height 11
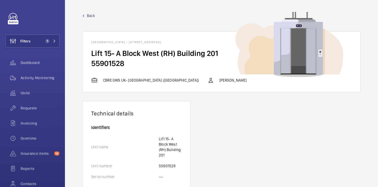
drag, startPoint x: 130, startPoint y: 64, endPoint x: 86, endPoint y: 56, distance: 45.1
click at [86, 56] on wm-front-card-body "Lift 15- A Block West (RH) Building 201 55901528" at bounding box center [222, 62] width 278 height 29
copy wm-front-card-body "Lift 15- A Block West (RH) Building 201 55901528"
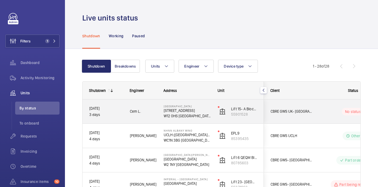
click at [313, 113] on div "No status" at bounding box center [350, 112] width 74 height 18
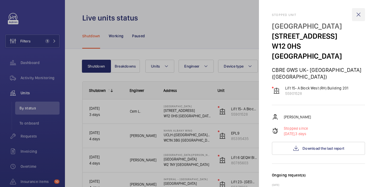
click at [359, 13] on wm-front-icon-button at bounding box center [358, 14] width 13 height 13
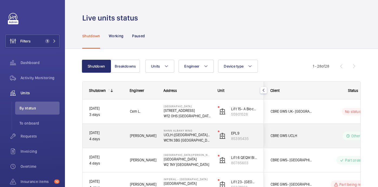
click at [312, 131] on div "CBRE GWS UCLH" at bounding box center [288, 135] width 48 height 17
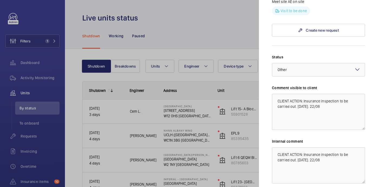
scroll to position [9, 0]
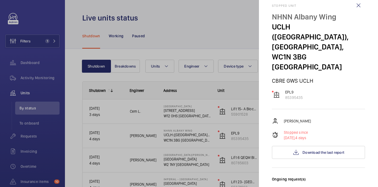
drag, startPoint x: 358, startPoint y: 6, endPoint x: 353, endPoint y: 14, distance: 8.4
click at [358, 6] on wm-front-icon-button at bounding box center [358, 5] width 13 height 13
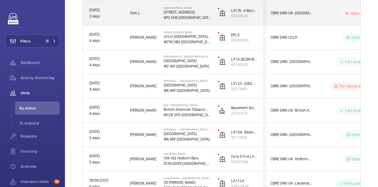
scroll to position [104, 0]
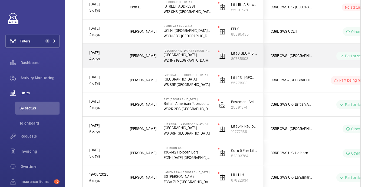
click at [326, 55] on wm-front-pills-cell "Part ordered" at bounding box center [352, 56] width 67 height 9
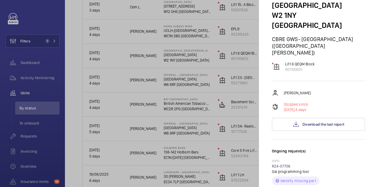
scroll to position [0, 0]
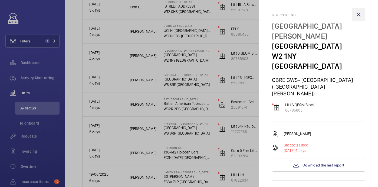
click at [358, 11] on wm-front-icon-button at bounding box center [358, 14] width 13 height 13
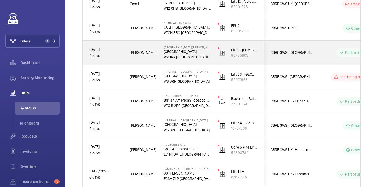
scroll to position [106, 0]
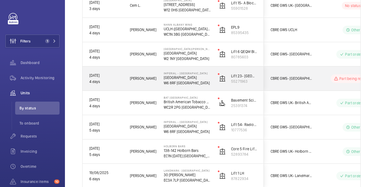
click at [321, 77] on wm-front-pills-cell "Part being repaired" at bounding box center [352, 78] width 67 height 9
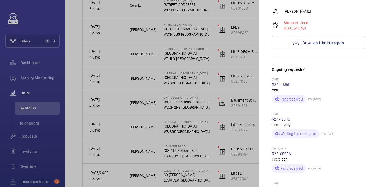
scroll to position [0, 0]
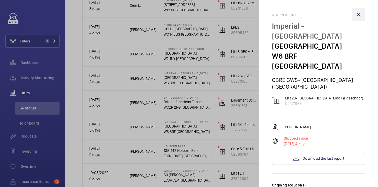
click at [355, 16] on wm-front-icon-button at bounding box center [358, 14] width 13 height 13
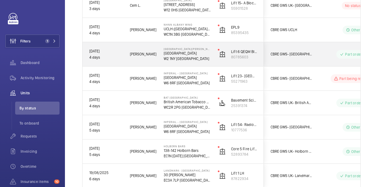
click at [315, 51] on div "Part ordered" at bounding box center [350, 54] width 74 height 19
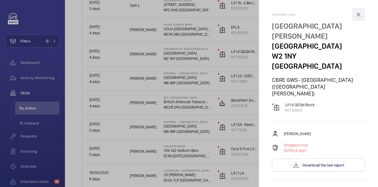
click at [358, 15] on wm-front-icon-button at bounding box center [358, 14] width 13 height 13
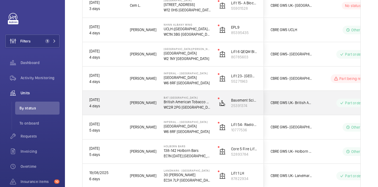
click at [327, 96] on div "Part ordered" at bounding box center [350, 102] width 74 height 19
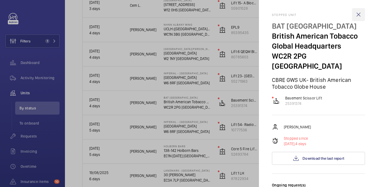
click at [360, 9] on wm-front-icon-button at bounding box center [358, 14] width 13 height 13
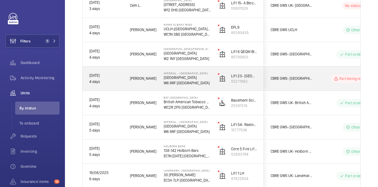
click at [317, 74] on div "Part being repaired" at bounding box center [350, 78] width 74 height 19
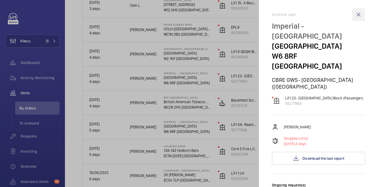
click at [361, 15] on wm-front-icon-button at bounding box center [358, 14] width 13 height 13
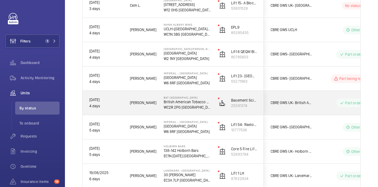
scroll to position [128, 0]
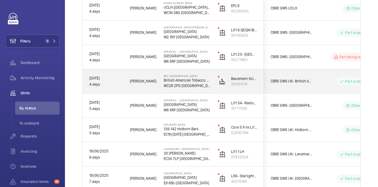
click at [327, 80] on wm-front-pills-cell "Part ordered" at bounding box center [352, 81] width 67 height 9
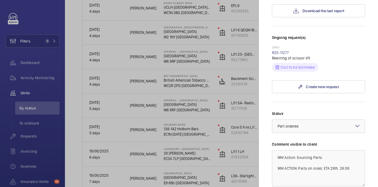
scroll to position [0, 0]
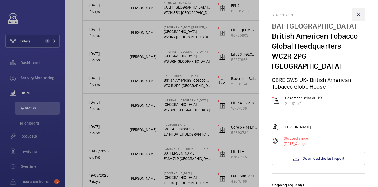
click at [357, 14] on wm-front-icon-button at bounding box center [358, 14] width 13 height 13
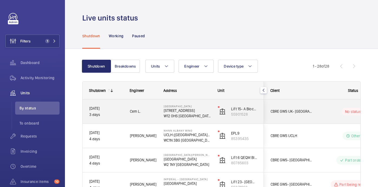
click at [327, 111] on wm-front-pills-cell "No status" at bounding box center [352, 112] width 67 height 8
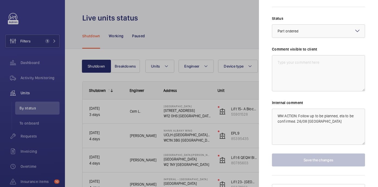
scroll to position [182, 0]
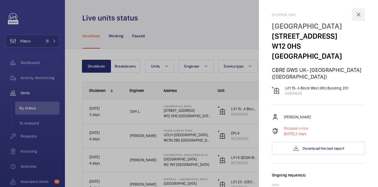
click at [360, 12] on wm-front-icon-button at bounding box center [358, 14] width 13 height 13
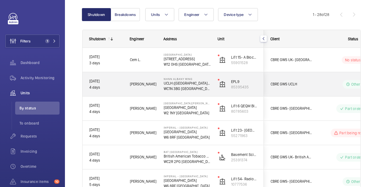
scroll to position [53, 0]
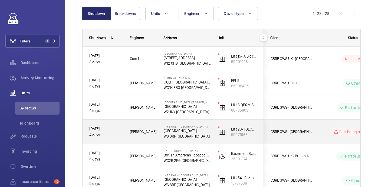
click at [327, 136] on div "Part being repaired" at bounding box center [350, 131] width 74 height 19
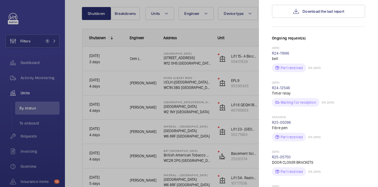
scroll to position [0, 0]
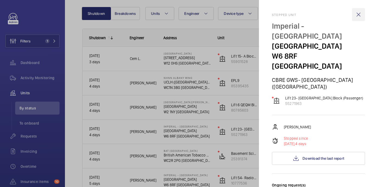
click at [359, 12] on wm-front-icon-button at bounding box center [358, 14] width 13 height 13
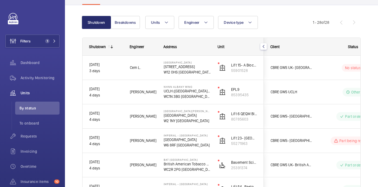
scroll to position [44, 0]
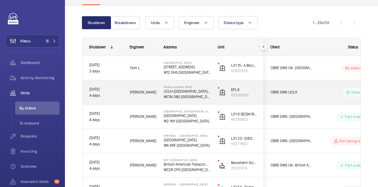
click at [188, 99] on p "WC1N 3BG LONDON" at bounding box center [187, 96] width 47 height 5
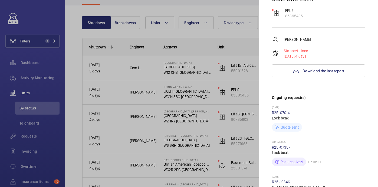
scroll to position [0, 0]
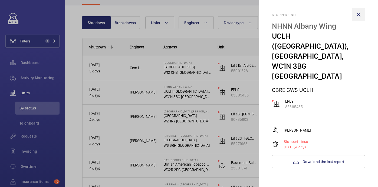
click at [358, 19] on wm-front-icon-button at bounding box center [358, 14] width 13 height 13
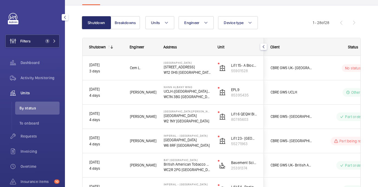
click at [39, 42] on button "Filters 1" at bounding box center [32, 41] width 54 height 13
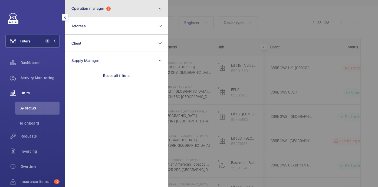
click at [102, 11] on button "Operation manager 1" at bounding box center [116, 8] width 103 height 17
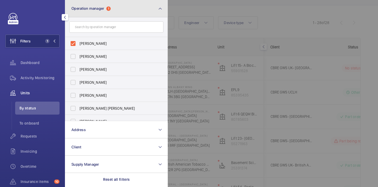
click at [101, 9] on span "Operation manager" at bounding box center [87, 8] width 33 height 4
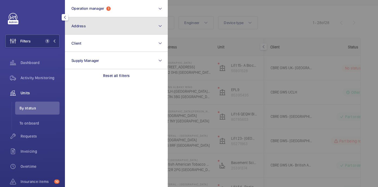
click at [94, 28] on button "Address" at bounding box center [116, 25] width 103 height 17
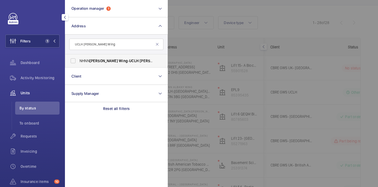
type input "UCLH Chandler Wing"
click at [109, 66] on label "NHNN Chandler Wing - UCLH Chandler Wing , 33 Queen Square,, LONDON WC1N 3BG" at bounding box center [112, 60] width 94 height 13
click at [78, 66] on input "NHNN Chandler Wing - UCLH Chandler Wing , 33 Queen Square,, LONDON WC1N 3BG" at bounding box center [73, 60] width 11 height 11
checkbox input "true"
click at [275, 21] on div at bounding box center [357, 93] width 378 height 187
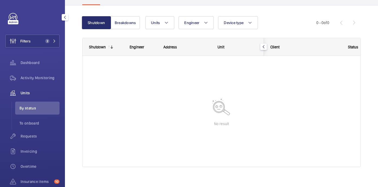
scroll to position [3, 0]
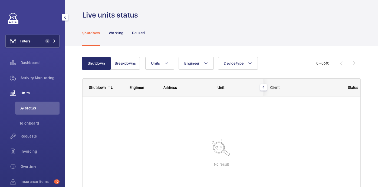
click at [49, 37] on button "Filters 2" at bounding box center [32, 41] width 54 height 13
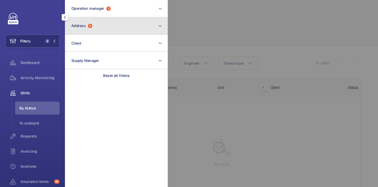
click at [127, 20] on button "Address 1" at bounding box center [116, 25] width 103 height 17
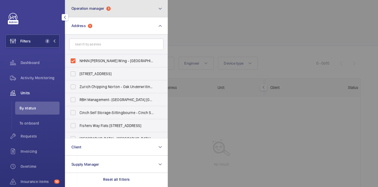
click at [122, 15] on button "Operation manager 1" at bounding box center [116, 8] width 103 height 17
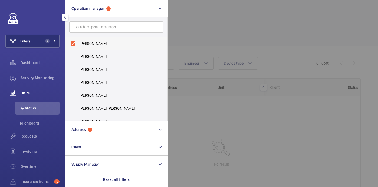
click at [117, 41] on span "John Smith" at bounding box center [117, 43] width 74 height 5
click at [78, 41] on input "John Smith" at bounding box center [73, 43] width 11 height 11
checkbox input "false"
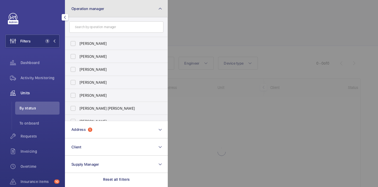
click at [113, 15] on button "Operation manager" at bounding box center [116, 8] width 103 height 17
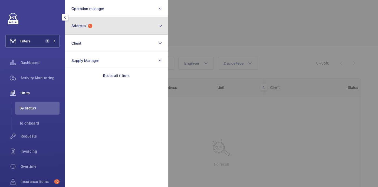
click at [103, 22] on button "Address 1" at bounding box center [116, 25] width 103 height 17
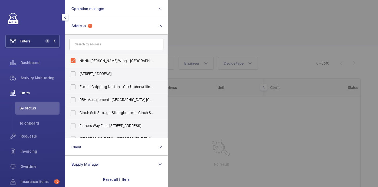
click at [100, 58] on span "NHNN Chandler Wing - UCLH Chandler Wing, 33 Queen Square,, LONDON WC1N 3BG" at bounding box center [117, 60] width 74 height 5
click at [78, 58] on input "NHNN Chandler Wing - UCLH Chandler Wing, 33 Queen Square,, LONDON WC1N 3BG" at bounding box center [73, 60] width 11 height 11
checkbox input "false"
click at [99, 45] on input "text" at bounding box center [116, 44] width 94 height 11
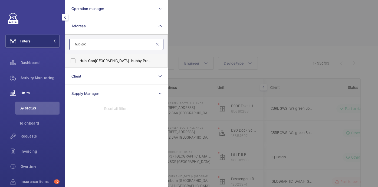
type input "hub goo"
click at [101, 60] on span "Hub - Goo dge Street - hub by Premier Inn London Goo dge Street hotel, LONDON W…" at bounding box center [117, 60] width 74 height 5
click at [78, 60] on input "Hub - Goo dge Street - hub by Premier Inn London Goo dge Street hotel, LONDON W…" at bounding box center [73, 60] width 11 height 11
checkbox input "true"
drag, startPoint x: 221, startPoint y: 34, endPoint x: 215, endPoint y: 35, distance: 6.1
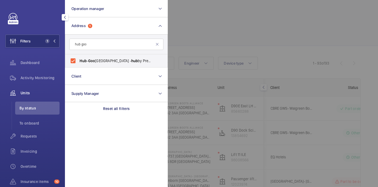
click at [221, 34] on div at bounding box center [357, 93] width 378 height 187
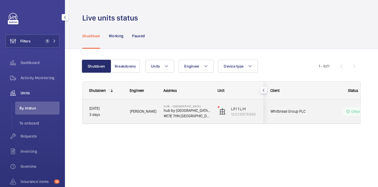
click at [145, 112] on span "Kari O." at bounding box center [143, 112] width 27 height 6
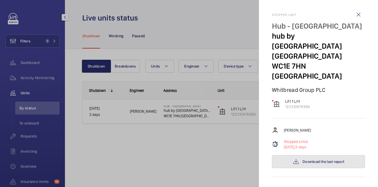
click at [324, 160] on span "Download the last report" at bounding box center [324, 162] width 42 height 4
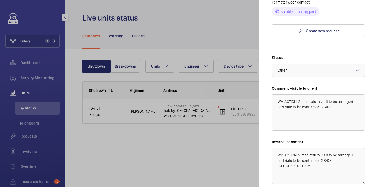
scroll to position [120, 0]
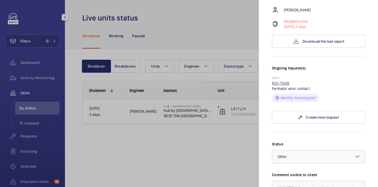
click at [281, 81] on link "R25-11349" at bounding box center [281, 83] width 18 height 4
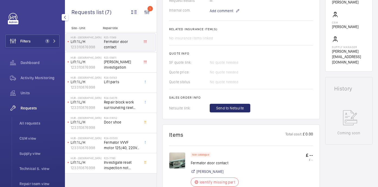
scroll to position [187, 0]
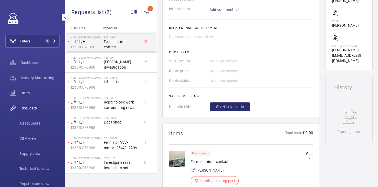
click at [180, 157] on img at bounding box center [177, 159] width 16 height 16
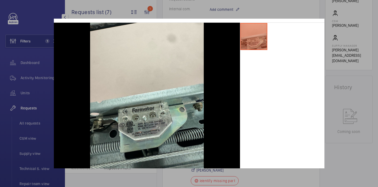
scroll to position [0, 0]
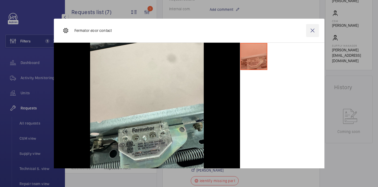
click at [314, 34] on wm-front-icon-button at bounding box center [312, 30] width 13 height 13
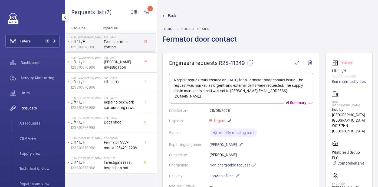
click at [251, 62] on mat-icon at bounding box center [250, 63] width 6 height 6
click at [342, 102] on p "Hub - Goodge Street" at bounding box center [349, 103] width 34 height 6
copy p "Hub - Goodge Street"
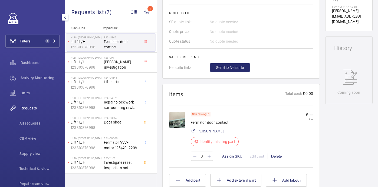
scroll to position [277, 0]
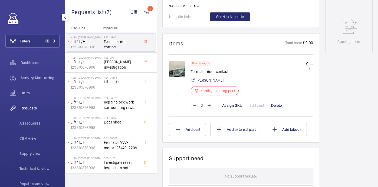
click at [203, 69] on p "Fermator door contact" at bounding box center [216, 71] width 51 height 5
copy div "Fermator door contact"
click at [179, 68] on img at bounding box center [177, 69] width 16 height 16
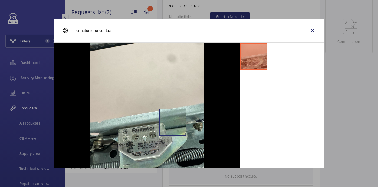
scroll to position [26, 0]
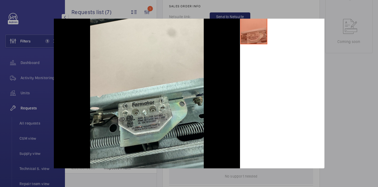
click at [343, 65] on div at bounding box center [189, 93] width 378 height 187
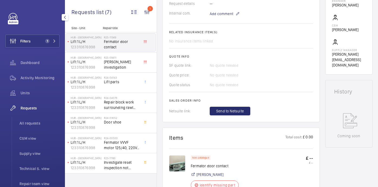
scroll to position [128, 0]
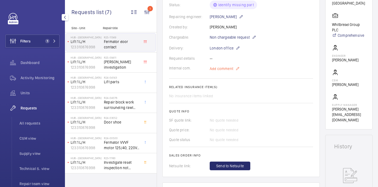
click at [218, 66] on span "Add comment" at bounding box center [222, 68] width 24 height 5
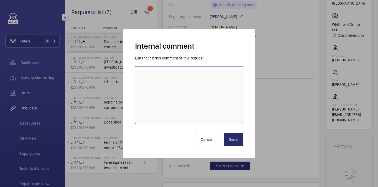
click at [194, 78] on textarea at bounding box center [189, 95] width 108 height 58
type textarea "sent to supplier for price - 26/08 india"
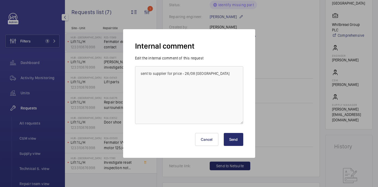
click at [234, 138] on button "Send" at bounding box center [233, 139] width 19 height 13
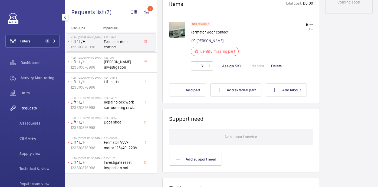
scroll to position [315, 0]
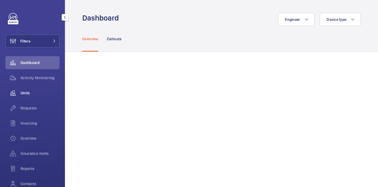
click at [27, 98] on div "Units" at bounding box center [32, 93] width 54 height 13
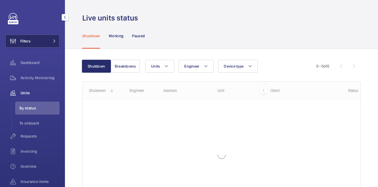
click at [33, 43] on button "Filters" at bounding box center [32, 41] width 54 height 13
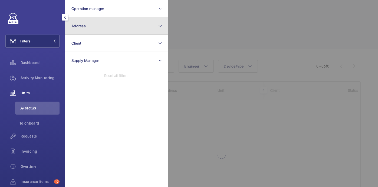
click at [101, 21] on button "Address" at bounding box center [116, 25] width 103 height 17
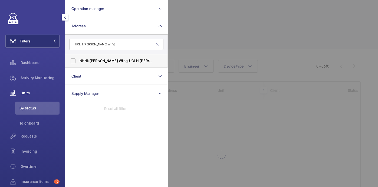
type input "UCLH [PERSON_NAME] Wing"
click at [140, 61] on span "[PERSON_NAME]" at bounding box center [154, 61] width 28 height 4
click at [78, 61] on input "NHNN [PERSON_NAME] Wing - [GEOGRAPHIC_DATA][PERSON_NAME] , [STREET_ADDRESS]" at bounding box center [73, 60] width 11 height 11
checkbox input "true"
click at [205, 49] on div at bounding box center [357, 93] width 378 height 187
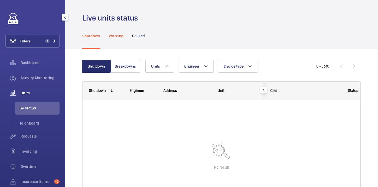
click at [116, 37] on p "Working" at bounding box center [116, 35] width 15 height 5
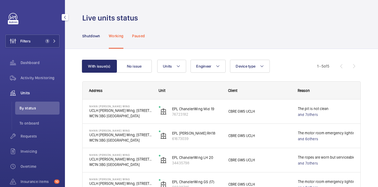
click at [138, 32] on div "Paused" at bounding box center [138, 36] width 13 height 26
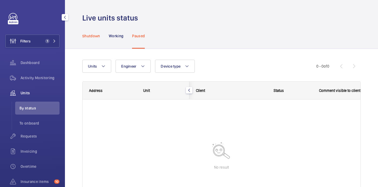
click at [97, 36] on p "Shutdown" at bounding box center [91, 35] width 18 height 5
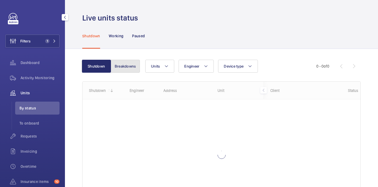
click at [119, 66] on button "Breakdowns" at bounding box center [125, 66] width 29 height 13
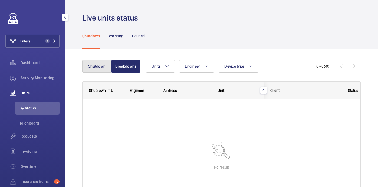
click at [97, 61] on button "Shutdown" at bounding box center [96, 66] width 29 height 13
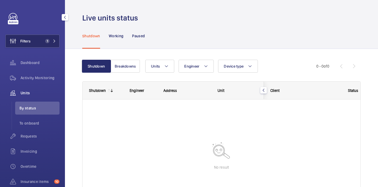
click at [40, 39] on button "Filters 1" at bounding box center [32, 41] width 54 height 13
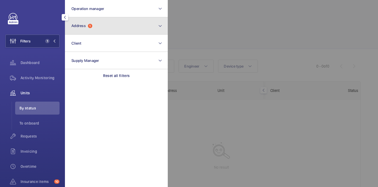
click at [141, 21] on button "Address 1" at bounding box center [116, 25] width 103 height 17
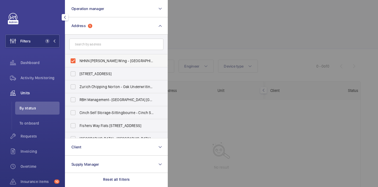
click at [129, 60] on span "NHNN [PERSON_NAME] Wing - [GEOGRAPHIC_DATA][PERSON_NAME], [STREET_ADDRESS]" at bounding box center [117, 60] width 74 height 5
click at [78, 60] on input "NHNN [PERSON_NAME] Wing - [GEOGRAPHIC_DATA][PERSON_NAME], [STREET_ADDRESS]" at bounding box center [73, 60] width 11 height 11
checkbox input "false"
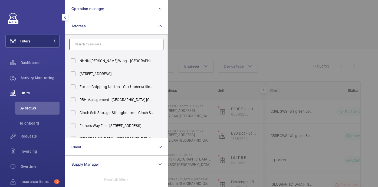
click at [97, 43] on input "text" at bounding box center [116, 44] width 94 height 11
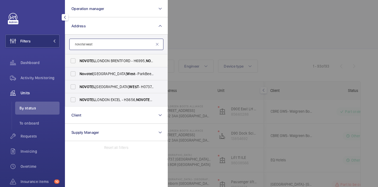
type input "novotel west"
click at [134, 63] on span "NOVOTEL LONDON BRENTFORD - H6995, [STREET_ADDRESS]" at bounding box center [117, 60] width 74 height 5
click at [78, 63] on input "NOVOTEL LONDON BRENTFORD - H6995, [STREET_ADDRESS]" at bounding box center [73, 60] width 11 height 11
checkbox input "true"
click at [131, 72] on span "[GEOGRAPHIC_DATA] [GEOGRAPHIC_DATA]" at bounding box center [117, 73] width 74 height 5
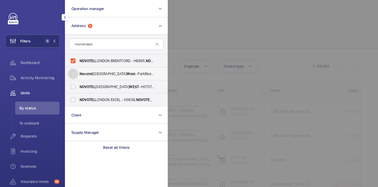
click at [78, 72] on input "[GEOGRAPHIC_DATA] [GEOGRAPHIC_DATA]" at bounding box center [73, 73] width 11 height 11
checkbox input "true"
click at [131, 92] on label "[GEOGRAPHIC_DATA] - H0737, [GEOGRAPHIC_DATA] , [STREET_ADDRESS]" at bounding box center [112, 86] width 94 height 13
click at [78, 92] on input "[GEOGRAPHIC_DATA] - H0737, [GEOGRAPHIC_DATA] , [STREET_ADDRESS]" at bounding box center [73, 86] width 11 height 11
checkbox input "true"
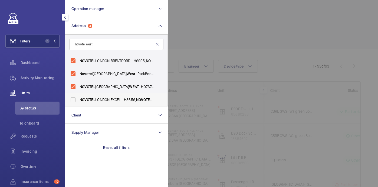
click at [131, 103] on label "NOVOTEL LONDON EXCEL - H3656, NOVOTEL LONDON EXCEL, Royal Victoria Dock, 7 West…" at bounding box center [112, 99] width 94 height 13
click at [78, 103] on input "NOVOTEL LONDON EXCEL - H3656, NOVOTEL LONDON EXCEL, Royal Victoria Dock, 7 West…" at bounding box center [73, 99] width 11 height 11
checkbox input "true"
click at [220, 34] on div at bounding box center [357, 93] width 378 height 187
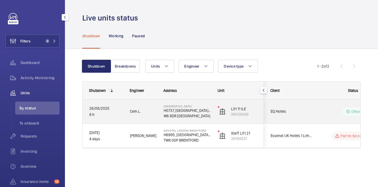
click at [117, 120] on div "26/08/2025 8 h" at bounding box center [103, 111] width 40 height 23
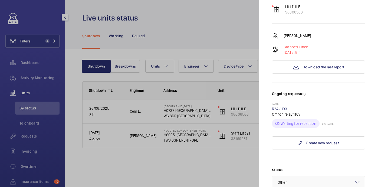
scroll to position [104, 0]
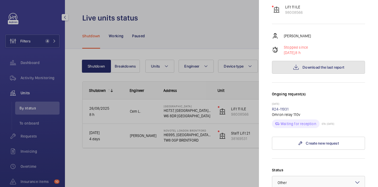
click at [316, 61] on button "Download the last report" at bounding box center [318, 67] width 93 height 13
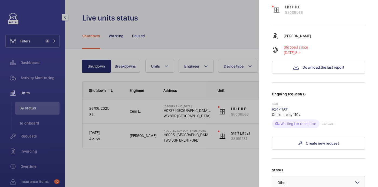
scroll to position [256, 0]
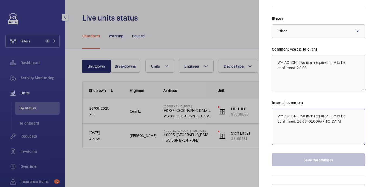
click at [320, 114] on textarea "WM ACTION: Two man required, ETA to be confirmed. 26.08 india" at bounding box center [318, 127] width 93 height 36
drag, startPoint x: 329, startPoint y: 54, endPoint x: 306, endPoint y: 59, distance: 23.6
click at [303, 55] on textarea "WM ACTION: Two man required, ETA to be confirmed. 26.08" at bounding box center [318, 73] width 93 height 36
click at [306, 59] on textarea "WM ACTION: Two man required, ETA to be confirmed. 26.08" at bounding box center [318, 73] width 93 height 36
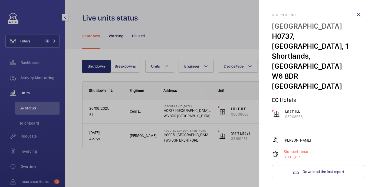
drag, startPoint x: 270, startPoint y: 25, endPoint x: 363, endPoint y: 29, distance: 92.4
click at [363, 29] on mat-sidenav "Stopped unit NOVOTEL LONDON WEST H0737, NOVOTEL LONDON WEST, 1 Shortlands, Hamm…" at bounding box center [318, 93] width 119 height 187
copy p "NOVOTEL LONDON WEST"
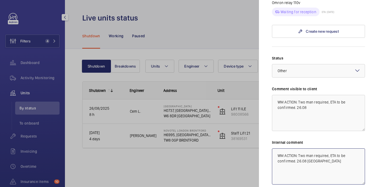
click at [325, 152] on textarea "WM ACTION: Two man required, ETA to be confirmed. 26.08 india" at bounding box center [318, 167] width 93 height 36
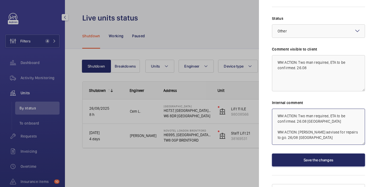
scroll to position [256, 0]
type textarea "WM ACTION: Two man required, ETA to be confirmed. 26.08 india WM ACTION: Sam ad…"
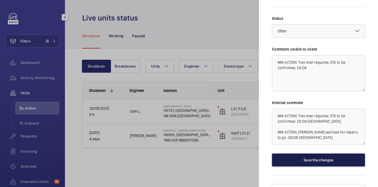
click at [315, 154] on button "Save the changes" at bounding box center [318, 160] width 93 height 13
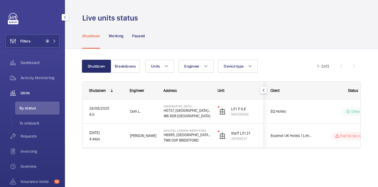
scroll to position [0, 0]
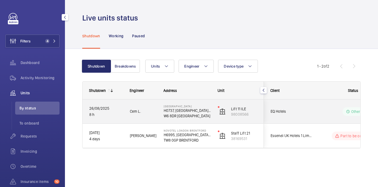
click at [152, 113] on span "Cem L." at bounding box center [143, 112] width 27 height 6
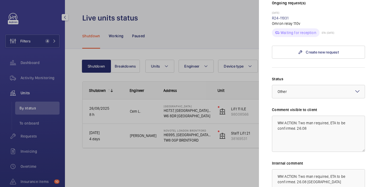
scroll to position [197, 0]
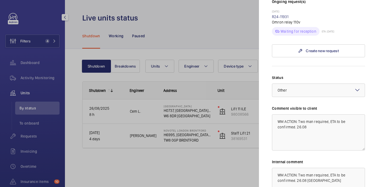
click at [39, 40] on div at bounding box center [189, 93] width 378 height 187
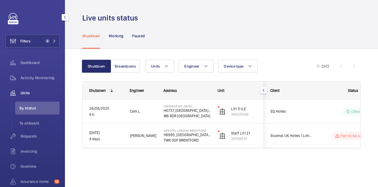
scroll to position [0, 0]
click at [37, 31] on div "Filters 4 Dashboard Activity Monitoring Units By status To onboard Requests Inv…" at bounding box center [32, 124] width 54 height 223
click at [37, 40] on button "Filters 4" at bounding box center [32, 41] width 54 height 13
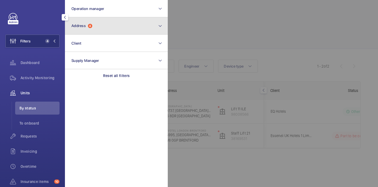
click at [100, 28] on button "Address 4" at bounding box center [116, 25] width 103 height 17
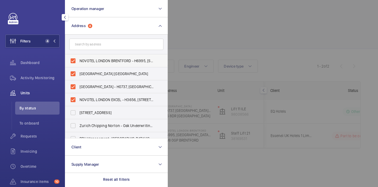
click at [93, 60] on span "NOVOTEL LONDON BRENTFORD - H6995, NOVOTEL LONDON BRENTFORD, Great West Rd, BREN…" at bounding box center [117, 60] width 74 height 5
click at [78, 60] on input "NOVOTEL LONDON BRENTFORD - H6995, NOVOTEL LONDON BRENTFORD, Great West Rd, BREN…" at bounding box center [73, 60] width 11 height 11
checkbox input "false"
click at [93, 70] on label "Novotel London West - ParkBee Novotel Hotel London West - Hammersmith, LONDON W…" at bounding box center [112, 73] width 94 height 13
click at [78, 70] on input "Novotel London West - ParkBee Novotel Hotel London West - Hammersmith, LONDON W…" at bounding box center [73, 73] width 11 height 11
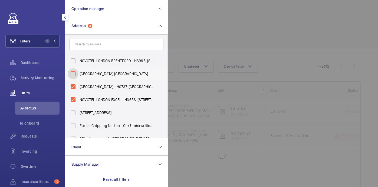
checkbox input "false"
click at [92, 82] on label "NOVOTEL LONDON WEST - H0737, NOVOTEL LONDON WEST, 1 Shortlands, Hammersmith Int…" at bounding box center [112, 86] width 94 height 13
click at [78, 82] on input "NOVOTEL LONDON WEST - H0737, NOVOTEL LONDON WEST, 1 Shortlands, Hammersmith Int…" at bounding box center [73, 86] width 11 height 11
checkbox input "false"
click at [92, 95] on label "NOVOTEL LONDON EXCEL - H3656, NOVOTEL LONDON EXCEL, Royal Victoria Dock, 7 West…" at bounding box center [112, 99] width 94 height 13
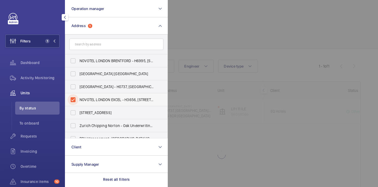
click at [78, 95] on input "NOVOTEL LONDON EXCEL - H3656, NOVOTEL LONDON EXCEL, Royal Victoria Dock, 7 West…" at bounding box center [73, 99] width 11 height 11
checkbox input "false"
click at [91, 44] on input "text" at bounding box center [116, 44] width 94 height 11
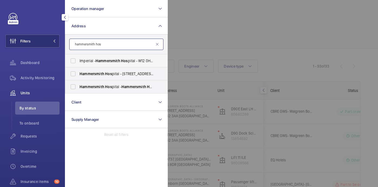
type input "hammersmith hos"
click at [110, 59] on span "Hammersmith" at bounding box center [108, 61] width 25 height 4
click at [78, 59] on input "Imperial - Hammersmith Hos pital - W12 0HS, LONDON W12 0HS" at bounding box center [73, 60] width 11 height 11
checkbox input "true"
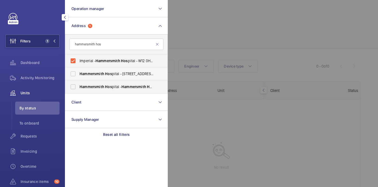
click at [122, 72] on span "Hammersmith Hos pital - 72 Du Cane Rd, LONDON W12 0HS" at bounding box center [117, 73] width 74 height 5
click at [78, 72] on input "Hammersmith Hos pital - 72 Du Cane Rd, LONDON W12 0HS" at bounding box center [73, 73] width 11 height 11
checkbox input "true"
click at [122, 89] on span "Hammersmith Hos pital - Hammersmith Hos pital, 72 Du Cane Road, LONDON W12 0HS" at bounding box center [117, 86] width 74 height 5
click at [78, 89] on input "Hammersmith Hos pital - Hammersmith Hos pital, 72 Du Cane Road, LONDON W12 0HS" at bounding box center [73, 86] width 11 height 11
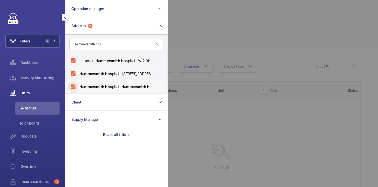
checkbox input "true"
click at [230, 41] on div at bounding box center [357, 93] width 378 height 187
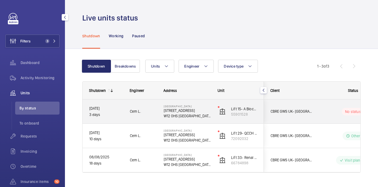
click at [142, 108] on div "Cem L." at bounding box center [139, 111] width 33 height 17
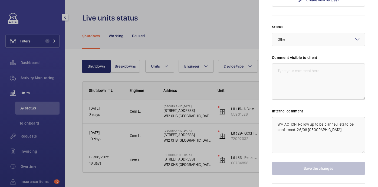
scroll to position [261, 0]
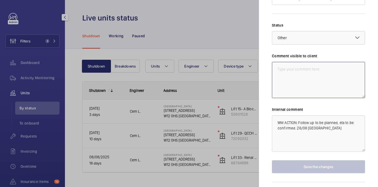
click at [313, 80] on textarea at bounding box center [318, 80] width 93 height 36
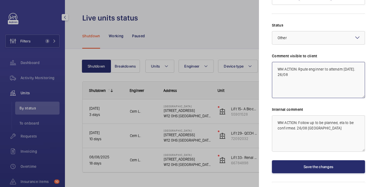
click at [307, 62] on textarea "WM ACTION: Rpute enginner to attendm today. 26/08" at bounding box center [318, 80] width 93 height 36
click at [324, 62] on textarea "WM ACTION: Route enginner to attendm today. 26/08" at bounding box center [318, 80] width 93 height 36
click at [342, 62] on textarea "WM ACTION: Route engineer to attendm today. 26/08" at bounding box center [318, 80] width 93 height 36
click at [310, 66] on textarea "WM ACTION: Route engineer to attend today. 26/08" at bounding box center [318, 80] width 93 height 36
click at [337, 31] on div at bounding box center [318, 37] width 93 height 13
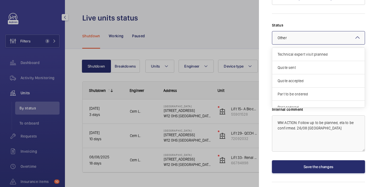
scroll to position [46, 0]
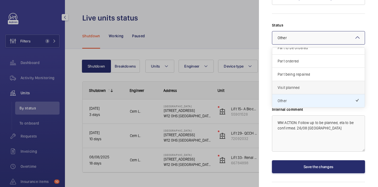
click at [327, 81] on div "Visit planned" at bounding box center [318, 87] width 93 height 13
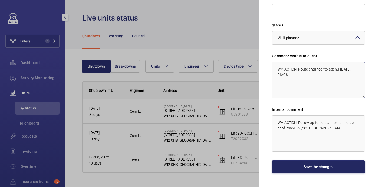
type textarea "WM ACTION: Route engineer to attend [DATE]. 26/08."
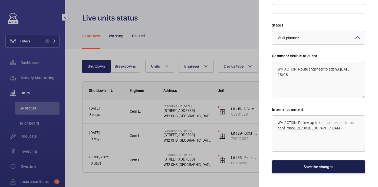
click at [313, 160] on button "Save the changes" at bounding box center [318, 166] width 93 height 13
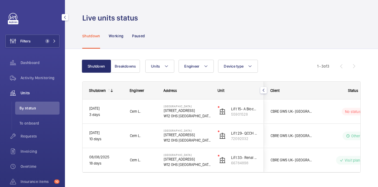
scroll to position [0, 0]
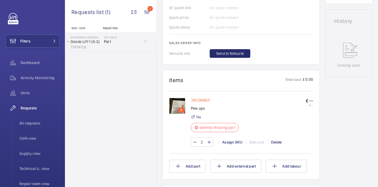
scroll to position [306, 0]
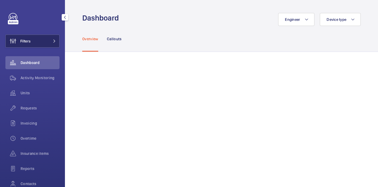
click at [37, 40] on button "Filters" at bounding box center [32, 41] width 54 height 13
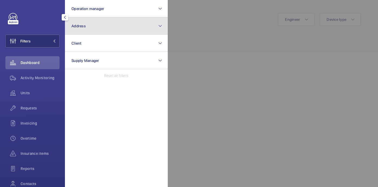
click at [113, 26] on button "Address" at bounding box center [116, 25] width 103 height 17
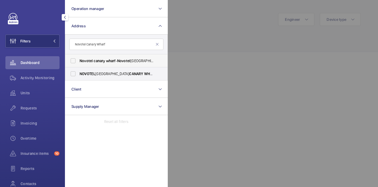
type input "Novotel Canary Wharf"
click at [103, 62] on span "canary" at bounding box center [99, 61] width 11 height 4
click at [78, 62] on input "Novotel canary wharf - [GEOGRAPHIC_DATA] [GEOGRAPHIC_DATA] 9TP" at bounding box center [73, 60] width 11 height 11
checkbox input "true"
click at [103, 70] on label "NOVOTEL [GEOGRAPHIC_DATA] [GEOGRAPHIC_DATA] - H9057, [GEOGRAPHIC_DATA] [GEOGRAP…" at bounding box center [112, 73] width 94 height 13
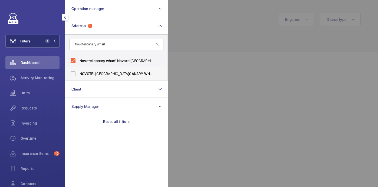
click at [78, 70] on input "NOVOTEL [GEOGRAPHIC_DATA] [GEOGRAPHIC_DATA] - H9057, [GEOGRAPHIC_DATA] [GEOGRAP…" at bounding box center [73, 73] width 11 height 11
checkbox input "true"
click at [219, 54] on div at bounding box center [357, 93] width 378 height 187
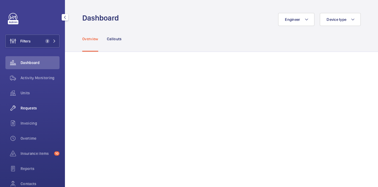
click at [32, 107] on span "Requests" at bounding box center [40, 108] width 39 height 5
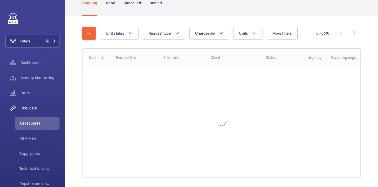
scroll to position [47, 0]
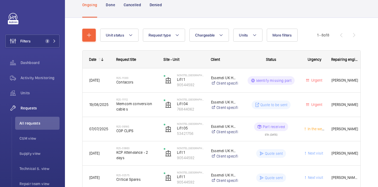
scroll to position [40, 0]
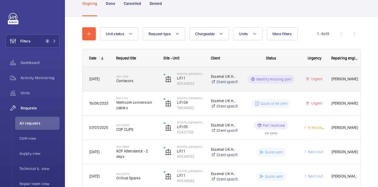
click at [135, 77] on h2 "R25-11333" at bounding box center [136, 76] width 40 height 3
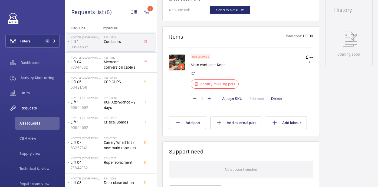
scroll to position [278, 0]
click at [179, 65] on img at bounding box center [177, 63] width 16 height 16
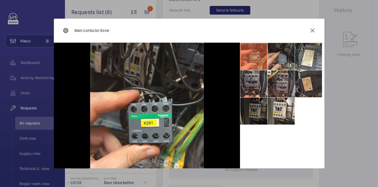
click at [274, 56] on li at bounding box center [281, 56] width 27 height 27
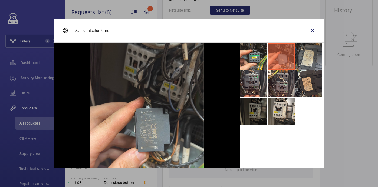
click at [300, 56] on li at bounding box center [308, 56] width 27 height 27
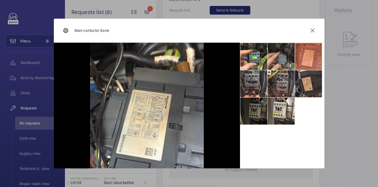
click at [280, 54] on li at bounding box center [281, 56] width 27 height 27
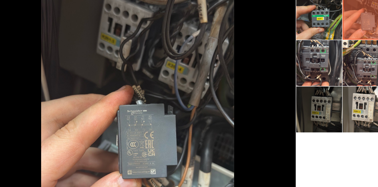
click at [254, 58] on li at bounding box center [253, 56] width 27 height 27
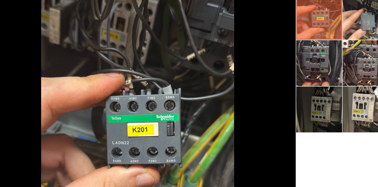
click at [254, 84] on li at bounding box center [253, 83] width 27 height 27
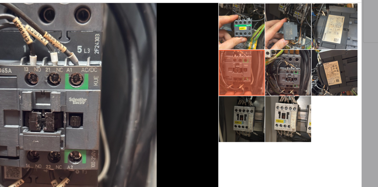
click at [283, 90] on li at bounding box center [281, 83] width 27 height 27
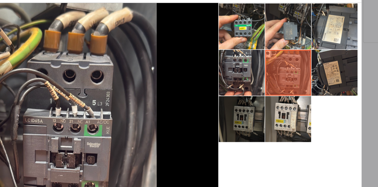
click at [304, 86] on li at bounding box center [308, 83] width 27 height 27
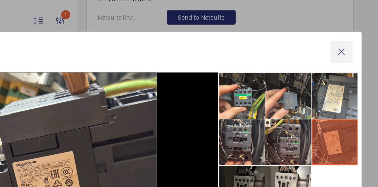
click at [311, 28] on wm-front-icon-button at bounding box center [312, 30] width 13 height 13
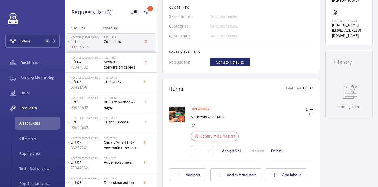
scroll to position [232, 0]
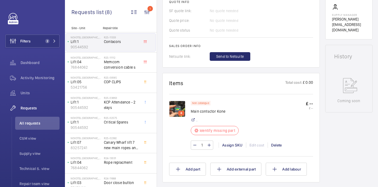
click at [176, 114] on img at bounding box center [177, 109] width 16 height 16
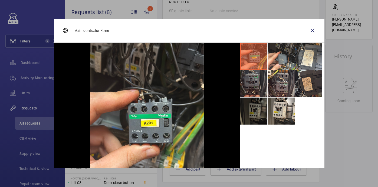
click at [254, 81] on li at bounding box center [253, 83] width 27 height 27
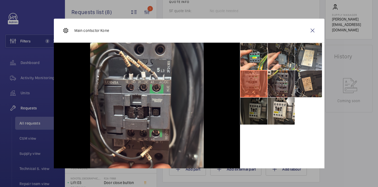
click at [283, 86] on li at bounding box center [281, 83] width 27 height 27
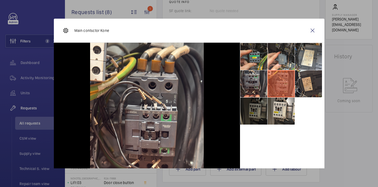
click at [252, 62] on li at bounding box center [253, 56] width 27 height 27
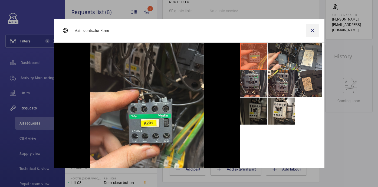
click at [313, 28] on wm-front-icon-button at bounding box center [312, 30] width 13 height 13
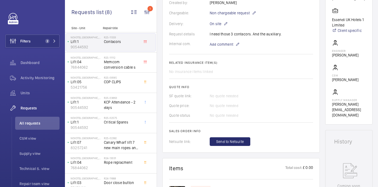
scroll to position [193, 0]
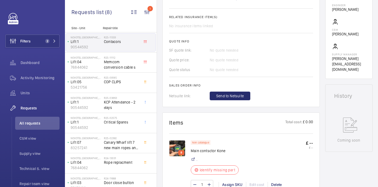
click at [178, 151] on img at bounding box center [177, 148] width 16 height 16
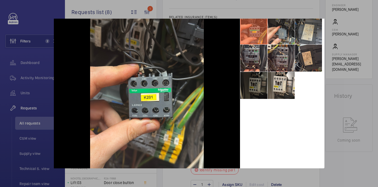
scroll to position [0, 0]
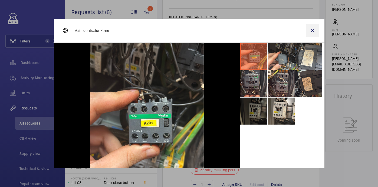
click at [312, 32] on wm-front-icon-button at bounding box center [312, 30] width 13 height 13
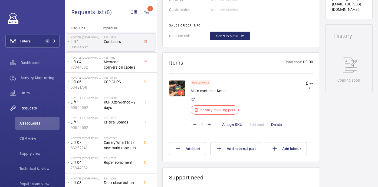
scroll to position [268, 0]
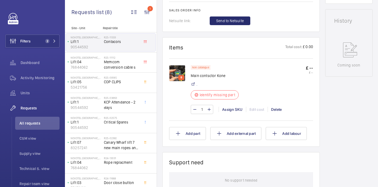
click at [179, 80] on img at bounding box center [177, 73] width 16 height 16
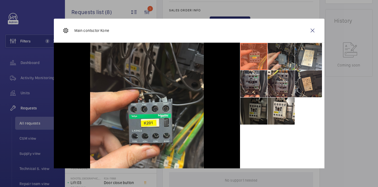
click at [278, 57] on li at bounding box center [281, 56] width 27 height 27
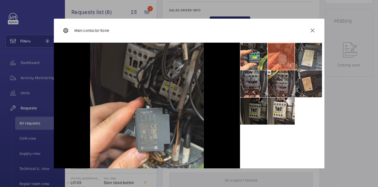
click at [305, 64] on li at bounding box center [308, 56] width 27 height 27
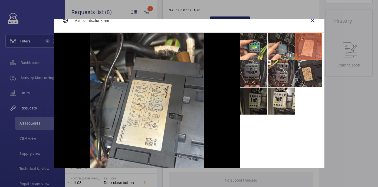
scroll to position [10, 0]
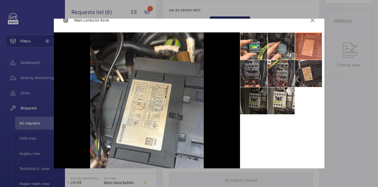
click at [255, 79] on li at bounding box center [253, 73] width 27 height 27
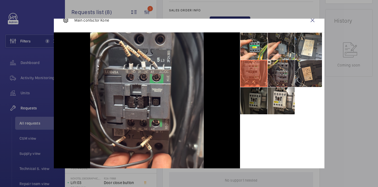
click at [283, 76] on li at bounding box center [281, 73] width 27 height 27
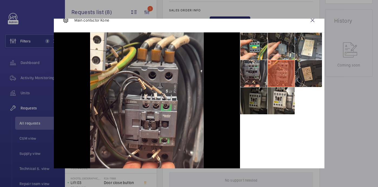
click at [308, 72] on li at bounding box center [308, 73] width 27 height 27
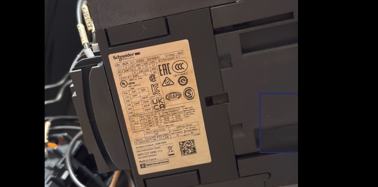
scroll to position [18, 0]
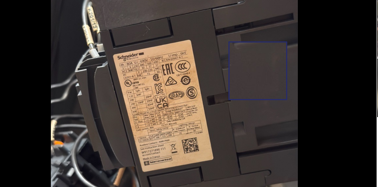
click at [185, 85] on img at bounding box center [147, 101] width 114 height 152
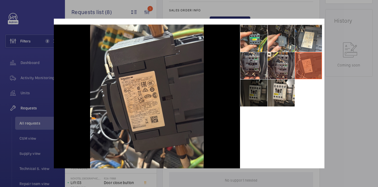
click at [261, 90] on li at bounding box center [253, 93] width 27 height 27
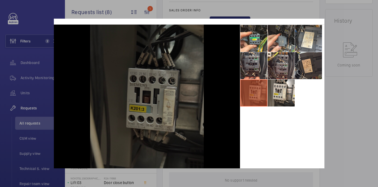
click at [376, 93] on div at bounding box center [189, 93] width 378 height 187
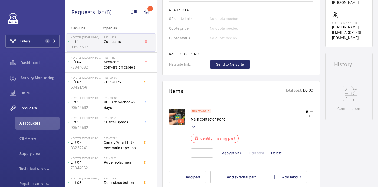
scroll to position [233, 0]
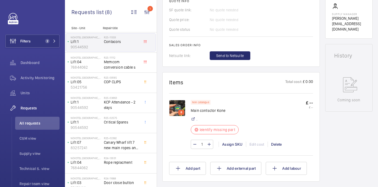
click at [179, 109] on img at bounding box center [177, 108] width 16 height 16
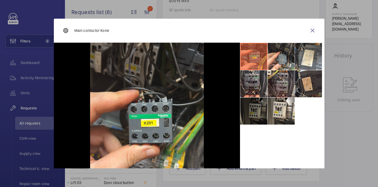
scroll to position [20, 0]
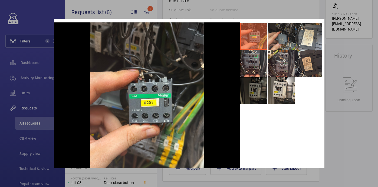
click at [284, 43] on li at bounding box center [281, 36] width 27 height 27
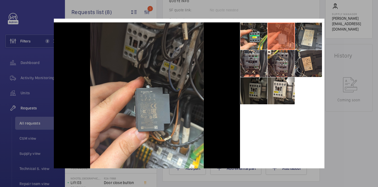
click at [307, 41] on li at bounding box center [308, 36] width 27 height 27
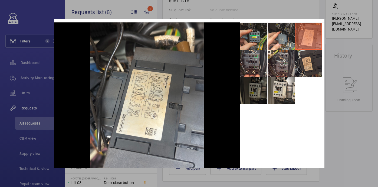
click at [257, 41] on li at bounding box center [253, 36] width 27 height 27
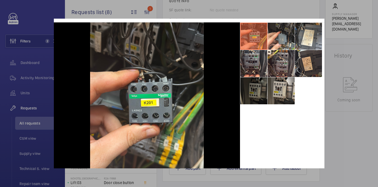
click at [280, 96] on li at bounding box center [281, 90] width 27 height 27
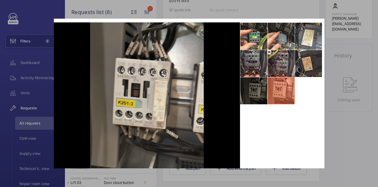
click at [257, 93] on li at bounding box center [253, 90] width 27 height 27
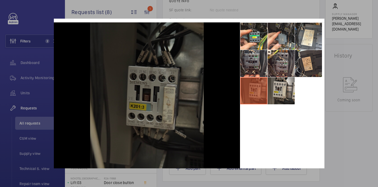
click at [280, 92] on li at bounding box center [281, 90] width 27 height 27
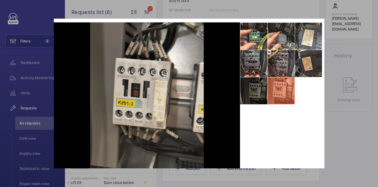
click at [251, 92] on li at bounding box center [253, 90] width 27 height 27
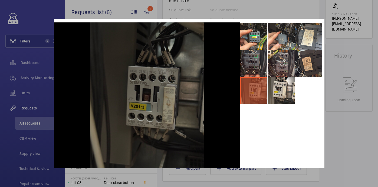
click at [254, 62] on li at bounding box center [253, 63] width 27 height 27
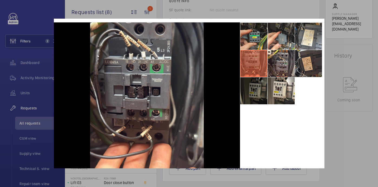
click at [247, 44] on li at bounding box center [253, 36] width 27 height 27
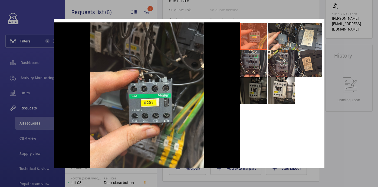
click at [349, 138] on div at bounding box center [189, 93] width 378 height 187
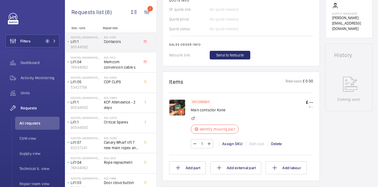
scroll to position [236, 0]
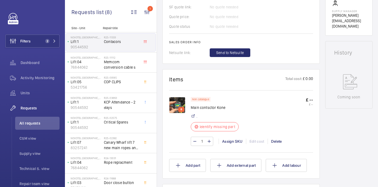
click at [176, 110] on img at bounding box center [177, 105] width 16 height 16
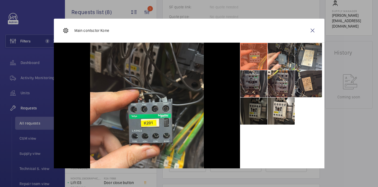
click at [258, 89] on li at bounding box center [253, 83] width 27 height 27
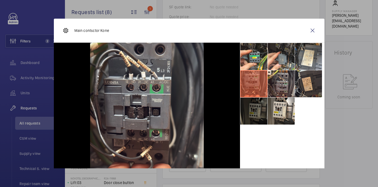
click at [263, 111] on li at bounding box center [253, 111] width 27 height 27
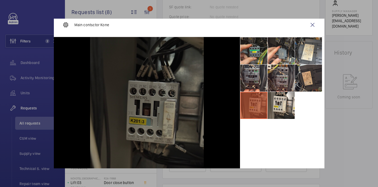
scroll to position [6, 0]
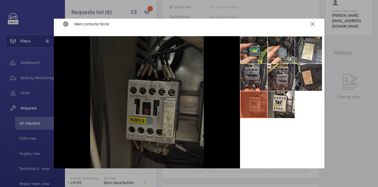
click at [259, 48] on li at bounding box center [253, 50] width 27 height 27
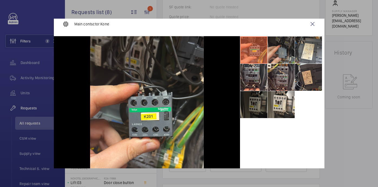
click at [278, 49] on li at bounding box center [281, 50] width 27 height 27
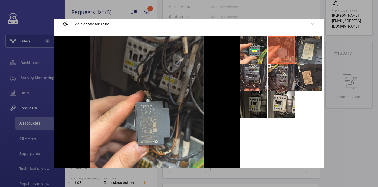
click at [308, 55] on li at bounding box center [308, 50] width 27 height 27
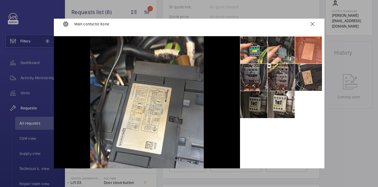
click at [253, 77] on li at bounding box center [253, 77] width 27 height 27
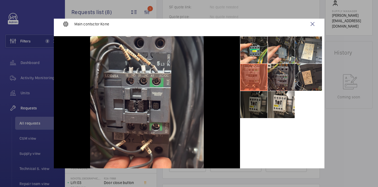
click at [280, 80] on li at bounding box center [281, 77] width 27 height 27
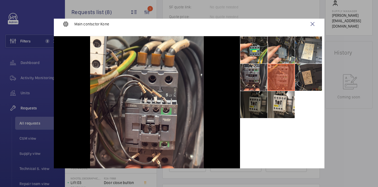
click at [312, 74] on li at bounding box center [308, 77] width 27 height 27
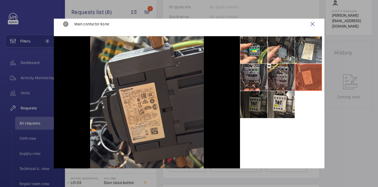
click at [254, 112] on li at bounding box center [253, 104] width 27 height 27
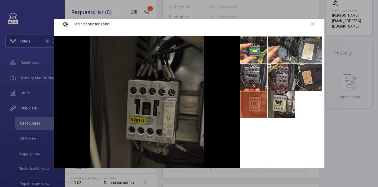
click at [281, 99] on li at bounding box center [281, 104] width 27 height 27
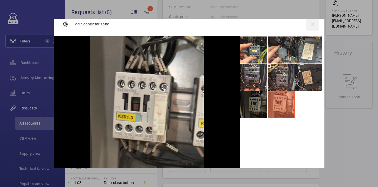
click at [315, 24] on wm-front-icon-button at bounding box center [312, 24] width 13 height 13
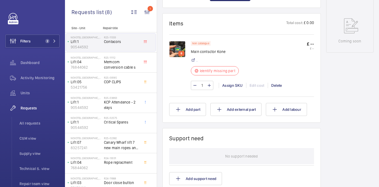
scroll to position [288, 0]
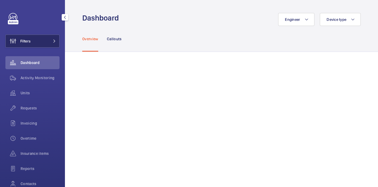
drag, startPoint x: 35, startPoint y: 43, endPoint x: 46, endPoint y: 41, distance: 10.8
click at [35, 43] on button "Filters" at bounding box center [32, 41] width 54 height 13
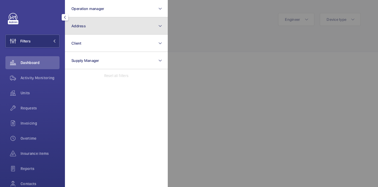
click at [120, 27] on button "Address" at bounding box center [116, 25] width 103 height 17
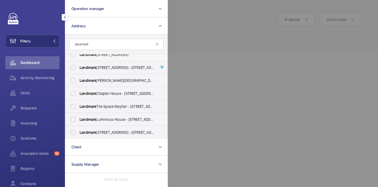
scroll to position [58, 0]
type input "landmark"
click at [137, 106] on span "Landmark The Space Mayfair - [STREET_ADDRESS]" at bounding box center [117, 106] width 74 height 5
click at [78, 106] on input "Landmark The Space Mayfair - [STREET_ADDRESS]" at bounding box center [73, 106] width 11 height 11
checkbox input "true"
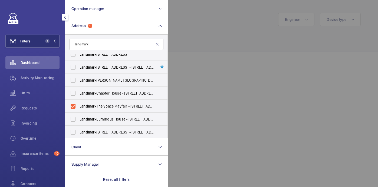
click at [228, 55] on div at bounding box center [357, 93] width 378 height 187
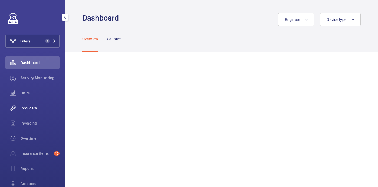
click at [30, 111] on span "Requests" at bounding box center [40, 108] width 39 height 5
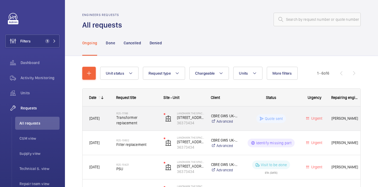
scroll to position [17, 0]
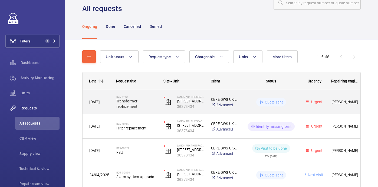
click at [150, 103] on span "Transformer replacement" at bounding box center [136, 104] width 40 height 11
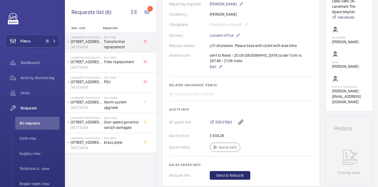
scroll to position [140, 0]
click at [222, 120] on span "00021563" at bounding box center [223, 122] width 17 height 5
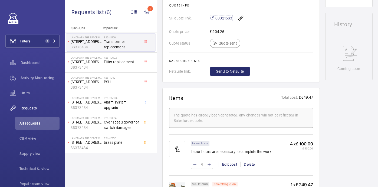
scroll to position [165, 0]
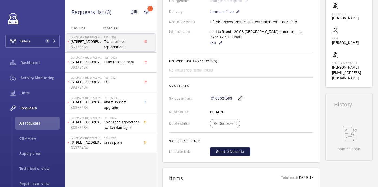
click at [244, 148] on button "Send to Netsuite" at bounding box center [230, 152] width 41 height 9
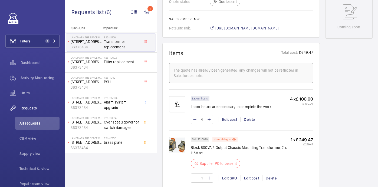
scroll to position [277, 0]
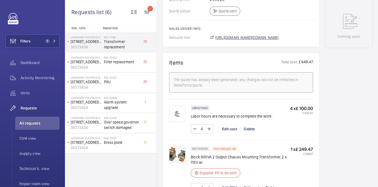
click at [267, 35] on span "[URL][DOMAIN_NAME][DOMAIN_NAME]" at bounding box center [246, 37] width 63 height 5
drag, startPoint x: 191, startPoint y: 151, endPoint x: 280, endPoint y: 152, distance: 89.0
click at [280, 155] on p "Block 800VA 2 Output Chassis Mounting Transformer, 2 x 115V ac" at bounding box center [241, 160] width 100 height 11
click at [279, 155] on p "Block 800VA 2 Output Chassis Mounting Transformer, 2 x 115V ac" at bounding box center [241, 160] width 100 height 11
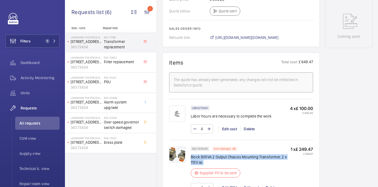
click at [279, 155] on p "Block 800VA 2 Output Chassis Mounting Transformer, 2 x 115V ac" at bounding box center [241, 160] width 100 height 11
copy div "Block 800VA 2 Output Chassis Mounting Transformer, 2 x 115V ac"
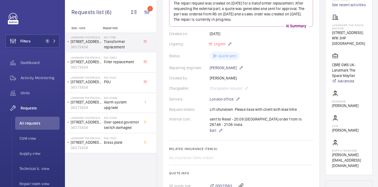
scroll to position [36, 0]
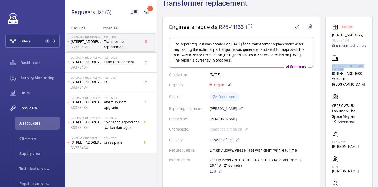
drag, startPoint x: 344, startPoint y: 78, endPoint x: 369, endPoint y: 81, distance: 25.1
click at [369, 81] on wm-front-card "Stopped [STREET_ADDRESS][GEOGRAPHIC_DATA] See recent activities Landmark The Sp…" at bounding box center [348, 116] width 47 height 199
copy p "Landmark The Space Mayfair"
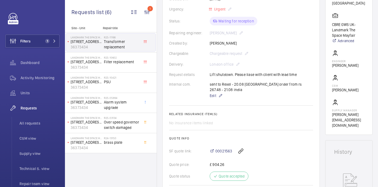
scroll to position [106, 0]
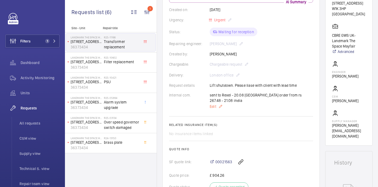
click at [212, 104] on span "Edit" at bounding box center [213, 106] width 6 height 5
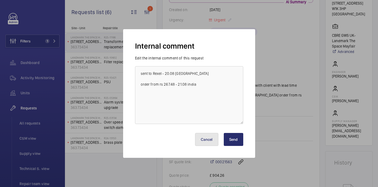
click at [203, 139] on button "Cancel" at bounding box center [206, 139] width 23 height 13
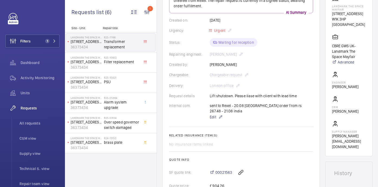
scroll to position [0, 0]
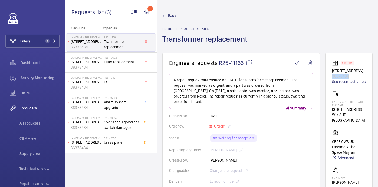
drag, startPoint x: 364, startPoint y: 82, endPoint x: 342, endPoint y: 83, distance: 22.5
click at [342, 83] on wm-front-card "Stopped [STREET_ADDRESS][GEOGRAPHIC_DATA] See recent activities Landmark The Sp…" at bounding box center [348, 152] width 47 height 199
copy p "36373434"
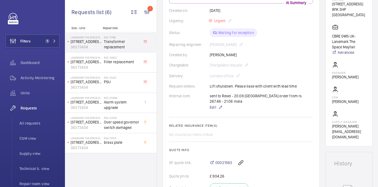
scroll to position [309, 0]
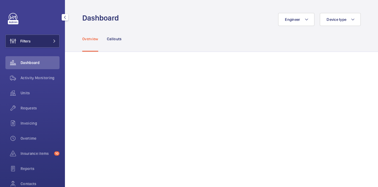
click at [52, 43] on button "Filters" at bounding box center [32, 41] width 54 height 13
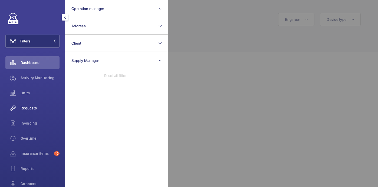
click at [44, 102] on div "Requests" at bounding box center [32, 108] width 54 height 13
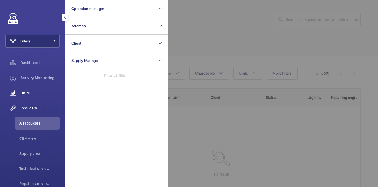
click at [38, 92] on span "Units" at bounding box center [40, 92] width 39 height 5
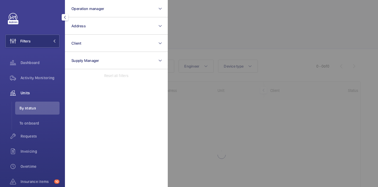
click at [207, 49] on div at bounding box center [357, 93] width 378 height 187
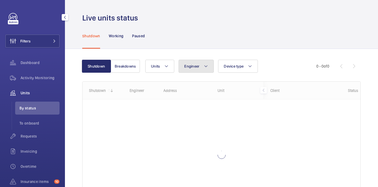
drag, startPoint x: 196, startPoint y: 66, endPoint x: 177, endPoint y: 67, distance: 19.0
click at [196, 66] on span "Engineer" at bounding box center [191, 66] width 15 height 4
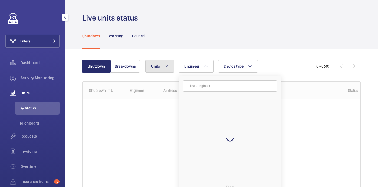
click at [154, 67] on span "Units" at bounding box center [155, 66] width 9 height 4
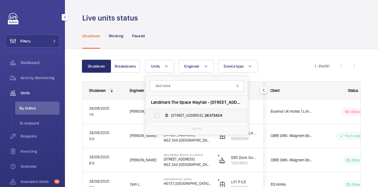
type input "36373434"
click at [165, 110] on label "[STREET_ADDRESS]" at bounding box center [193, 115] width 94 height 13
click at [162, 110] on input "49 Grosvenor Street , 36373434" at bounding box center [157, 115] width 11 height 11
checkbox input "true"
click at [231, 28] on div "Shutdown Working Paused" at bounding box center [221, 36] width 278 height 26
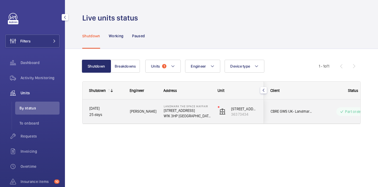
click at [151, 112] on span "David H." at bounding box center [143, 112] width 27 height 6
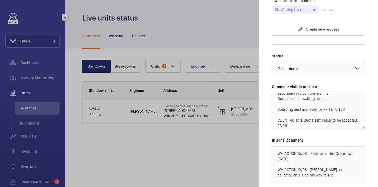
scroll to position [22, 0]
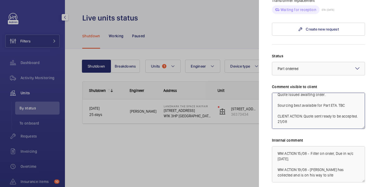
click at [310, 114] on textarea "WM ACTION: Filter replaced 19th Aug. Further troubleshooting on 20th Aug identi…" at bounding box center [318, 111] width 93 height 36
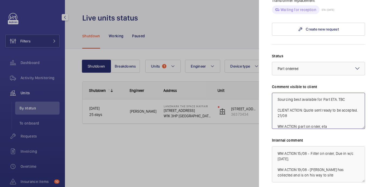
scroll to position [416, 0]
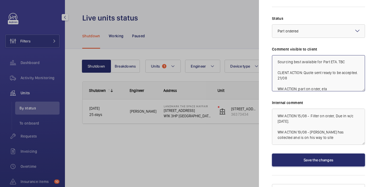
type textarea "WM ACTION: Filter replaced 19th Aug. Further troubleshooting on 20th Aug identi…"
click at [306, 130] on textarea "WM ACTION 15/08 - Filter on order, Due in w/c 18th August. WM ACTION 19/08 - Da…" at bounding box center [318, 127] width 93 height 36
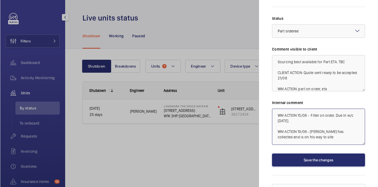
scroll to position [6, 0]
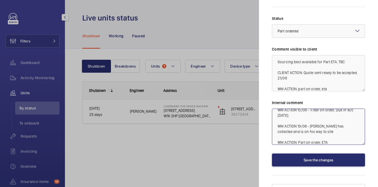
type textarea "WM ACTION 15/08 - Filter on order, Due in w/c 18th August. WM ACTION 19/08 - Da…"
click at [326, 77] on textarea "WM ACTION: Filter replaced 19th Aug. Further troubleshooting on 20th Aug identi…" at bounding box center [318, 73] width 93 height 36
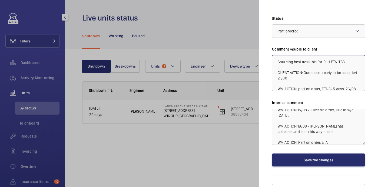
type textarea "WM ACTION: Filter replaced 19th Aug. Further troubleshooting on 20th Aug identi…"
click at [335, 132] on textarea "WM ACTION 15/08 - Filter on order, Due in w/c 18th August. WM ACTION 19/08 - Da…" at bounding box center [318, 127] width 93 height 36
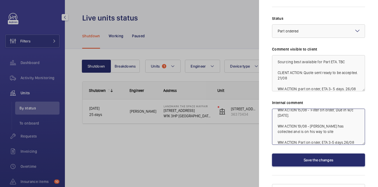
scroll to position [11, 0]
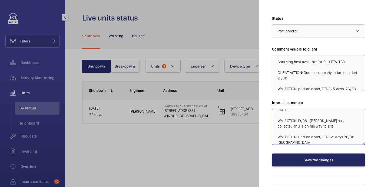
type textarea "WM ACTION 15/08 - Filter on order, Due in w/c 18th August. WM ACTION 19/08 - Da…"
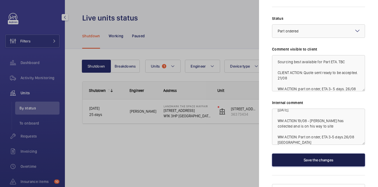
click at [325, 154] on button "Save the changes" at bounding box center [318, 160] width 93 height 13
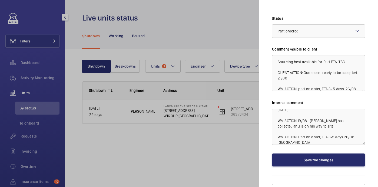
scroll to position [0, 0]
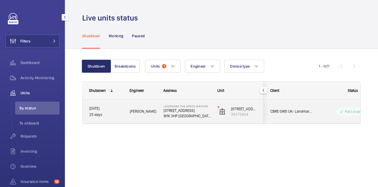
click at [147, 113] on span "David H." at bounding box center [143, 112] width 27 height 6
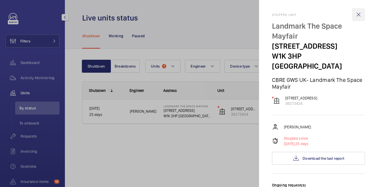
click at [358, 16] on wm-front-icon-button at bounding box center [358, 14] width 13 height 13
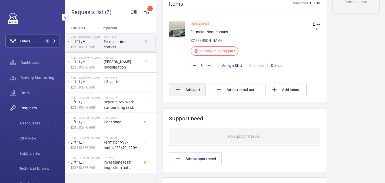
scroll to position [322, 0]
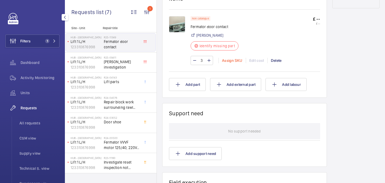
click at [236, 63] on div "Assign SKU" at bounding box center [232, 60] width 27 height 5
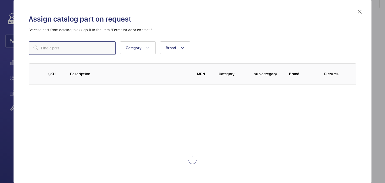
click at [81, 46] on input "text" at bounding box center [72, 48] width 87 height 14
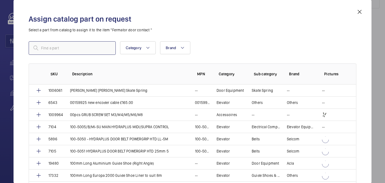
paste input "1010067"
click at [43, 49] on input "1010067" at bounding box center [72, 48] width 87 height 14
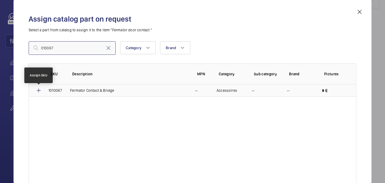
type input "010067"
click at [39, 92] on mat-icon at bounding box center [38, 90] width 6 height 6
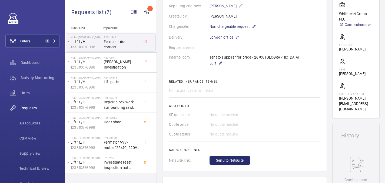
scroll to position [196, 0]
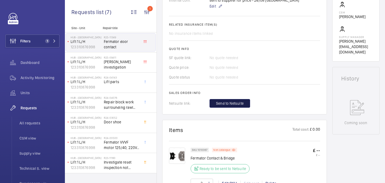
click at [224, 106] on span "Send to Netsuite" at bounding box center [230, 103] width 28 height 5
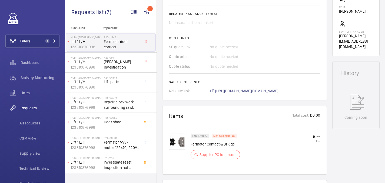
scroll to position [207, 0]
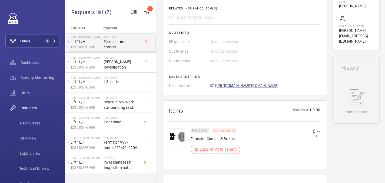
click at [235, 85] on span "[URL][DOMAIN_NAME][DOMAIN_NAME]" at bounding box center [246, 85] width 63 height 5
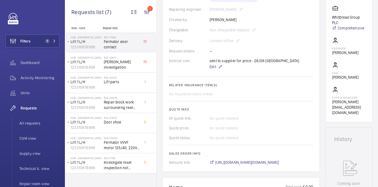
scroll to position [0, 0]
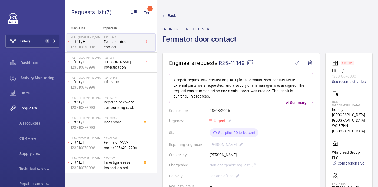
click at [352, 107] on p "Hub - [GEOGRAPHIC_DATA]" at bounding box center [349, 103] width 34 height 6
copy p "Hub - [GEOGRAPHIC_DATA]"
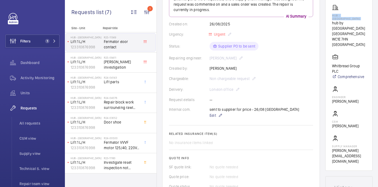
scroll to position [248, 0]
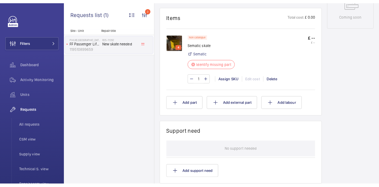
scroll to position [313, 0]
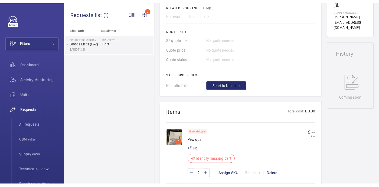
scroll to position [215, 0]
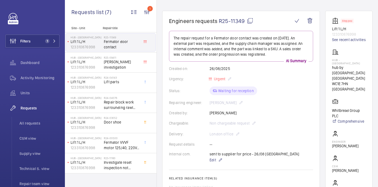
scroll to position [37, 0]
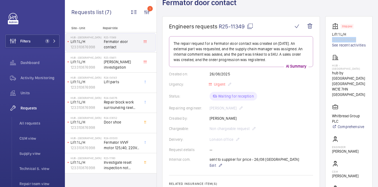
drag, startPoint x: 369, startPoint y: 39, endPoint x: 338, endPoint y: 40, distance: 30.6
click at [338, 40] on wm-front-card "Stopped Lift 1 L/H 123310876998 See recent activities Hub - [GEOGRAPHIC_DATA] h…" at bounding box center [349, 118] width 47 height 205
copy p "123310876998"
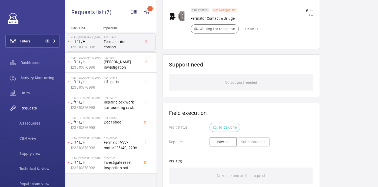
scroll to position [285, 0]
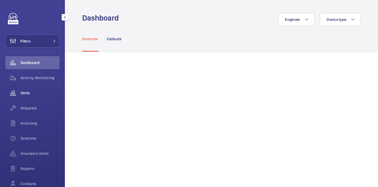
click at [25, 91] on span "Units" at bounding box center [40, 92] width 39 height 5
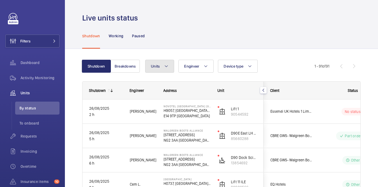
click at [168, 61] on button "Units" at bounding box center [159, 66] width 29 height 13
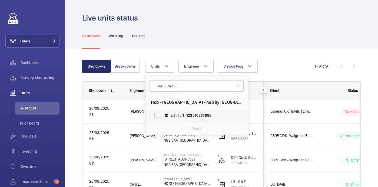
type input "123310876998"
click at [181, 114] on span "Lift 1 L/H, 123310876998" at bounding box center [202, 115] width 63 height 5
click at [162, 114] on input "Lift 1 L/H, 123310876998" at bounding box center [157, 115] width 11 height 11
checkbox input "true"
click at [190, 45] on div "Shutdown Working Paused" at bounding box center [221, 36] width 279 height 26
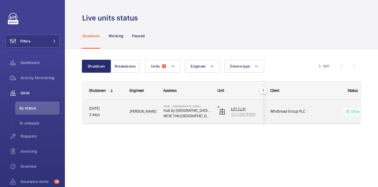
click at [223, 118] on wm-front-device-cell "Lift 1 L/H 123310876998" at bounding box center [237, 112] width 39 height 14
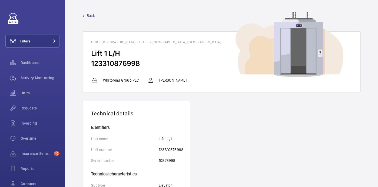
scroll to position [10, 0]
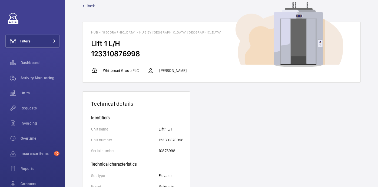
click at [89, 3] on span "Back" at bounding box center [91, 5] width 8 height 5
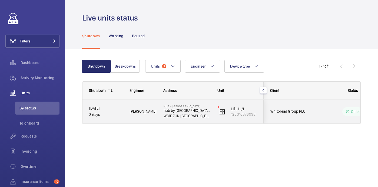
click at [328, 113] on wm-front-pills-cell "Other" at bounding box center [352, 111] width 67 height 9
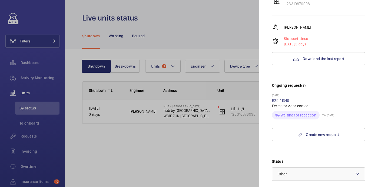
scroll to position [236, 0]
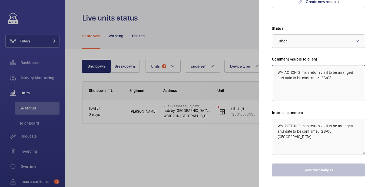
click at [332, 65] on textarea "WM ACTION: 2 man return visit to be arranged and date to be confirmed. 26/08." at bounding box center [318, 83] width 93 height 36
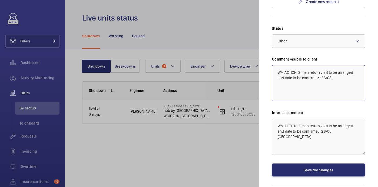
drag, startPoint x: 322, startPoint y: 60, endPoint x: 300, endPoint y: 52, distance: 24.0
click at [300, 65] on textarea "WM ACTION: 2 man return visit to be arranged and date to be confirmed. 26/08." at bounding box center [318, 83] width 93 height 36
drag, startPoint x: 351, startPoint y: 53, endPoint x: 265, endPoint y: 52, distance: 86.3
click at [265, 52] on mat-sidenav "Stopped unit Hub - Goodge Street hub by Premier Inn London Goodge Street hotel …" at bounding box center [318, 93] width 119 height 187
type textarea "WM ACTION: Part on order, ETA 28th. 26/08"
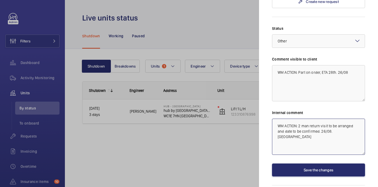
drag, startPoint x: 334, startPoint y: 112, endPoint x: 267, endPoint y: 105, distance: 67.2
click at [267, 105] on mat-sidenav "Stopped unit Hub - Goodge Street hub by Premier Inn London Goodge Street hotel …" at bounding box center [318, 93] width 119 height 187
paste textarea "WM ACTION: Part on order, ETA 28th. 26/08"
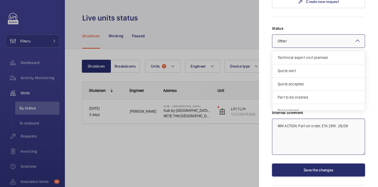
click at [289, 38] on div "× Other" at bounding box center [289, 40] width 23 height 5
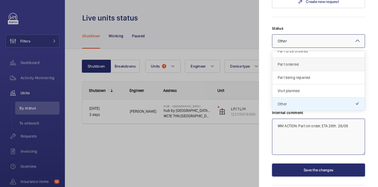
click at [290, 62] on span "Part ordered" at bounding box center [319, 64] width 82 height 5
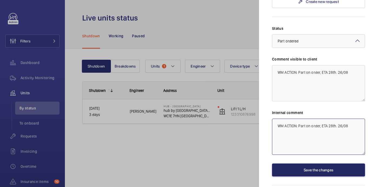
type textarea "WM ACTION: Part on order, ETA 28th. 26/08"
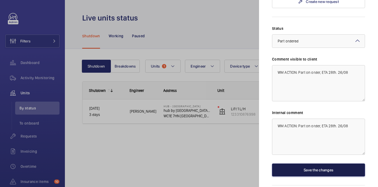
click at [307, 164] on button "Save the changes" at bounding box center [318, 170] width 93 height 13
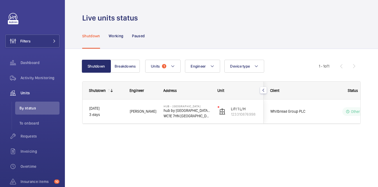
scroll to position [0, 0]
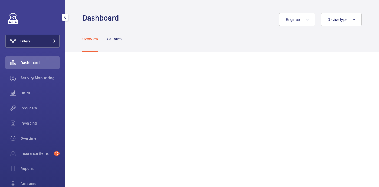
click at [26, 42] on span "Filters" at bounding box center [25, 40] width 10 height 5
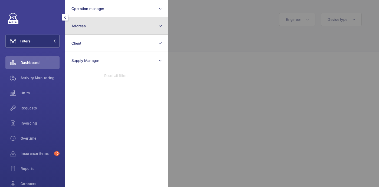
click at [94, 25] on button "Address" at bounding box center [116, 25] width 103 height 17
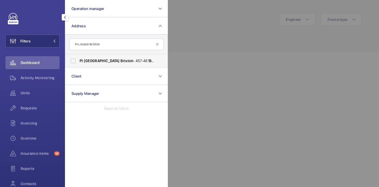
type input "PI London Brixton"
click at [111, 58] on label "PI [GEOGRAPHIC_DATA] Brixton - [STREET_ADDRESS]" at bounding box center [112, 60] width 94 height 13
click at [78, 58] on input "PI [GEOGRAPHIC_DATA] Brixton - [STREET_ADDRESS]" at bounding box center [73, 60] width 11 height 11
checkbox input "true"
click at [218, 38] on div at bounding box center [357, 93] width 379 height 187
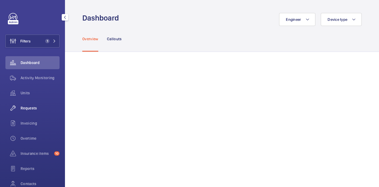
click at [30, 103] on div "Requests" at bounding box center [32, 108] width 54 height 13
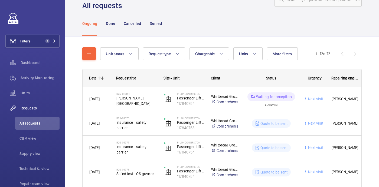
scroll to position [28, 0]
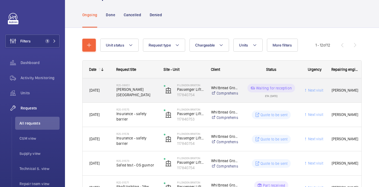
click at [146, 93] on span "Orona push station" at bounding box center [136, 92] width 40 height 11
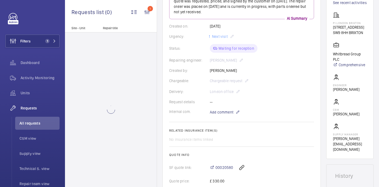
scroll to position [241, 0]
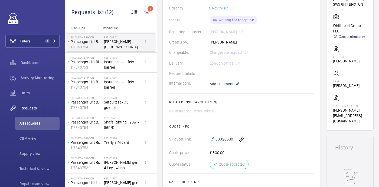
scroll to position [290, 0]
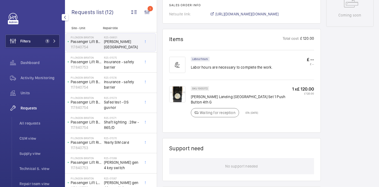
click at [33, 44] on button "Filters 1" at bounding box center [32, 41] width 54 height 13
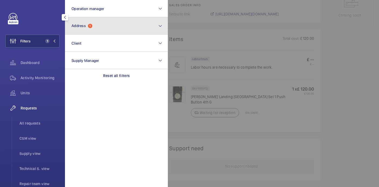
click at [116, 32] on button "Address 1" at bounding box center [116, 25] width 103 height 17
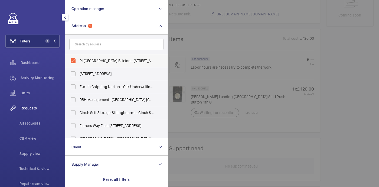
click at [92, 60] on span "PI London Brixton - 457-461 Brixton Road, BRIXTON SW9 8HH" at bounding box center [117, 60] width 74 height 5
click at [78, 60] on input "PI London Brixton - 457-461 Brixton Road, BRIXTON SW9 8HH" at bounding box center [73, 60] width 11 height 11
checkbox input "false"
click at [92, 50] on form at bounding box center [116, 45] width 102 height 20
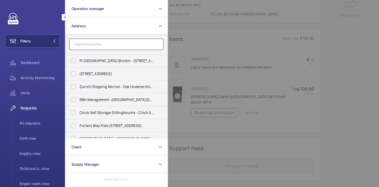
click at [92, 46] on input "text" at bounding box center [116, 44] width 94 height 11
paste input "PI Waterloo Westminster Bridge (1062)"
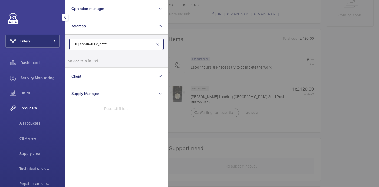
drag, startPoint x: 126, startPoint y: 43, endPoint x: 111, endPoint y: 46, distance: 15.8
click at [111, 46] on input "PI Waterloo Westminster Bridge" at bounding box center [116, 44] width 94 height 11
click at [91, 45] on input "PI Waterloo Westminster Bridge" at bounding box center [116, 44] width 94 height 11
drag, startPoint x: 109, startPoint y: 45, endPoint x: 78, endPoint y: 45, distance: 30.6
click at [78, 45] on input "PI Westminster Bridge" at bounding box center [116, 44] width 94 height 11
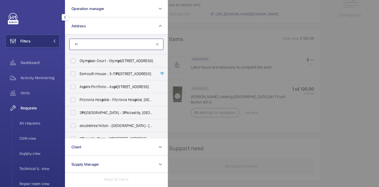
type input "P"
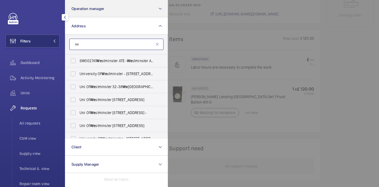
type input "w"
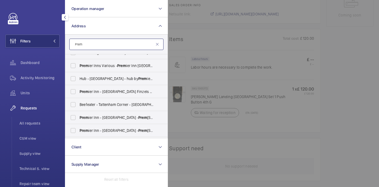
scroll to position [60, 0]
type input "Prem"
click at [99, 47] on input "Prem" at bounding box center [116, 44] width 94 height 11
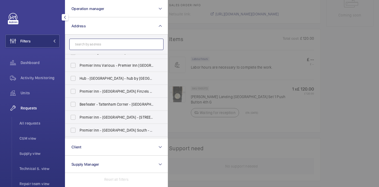
paste input "PI Waterloo Westminster Bridge (1062)"
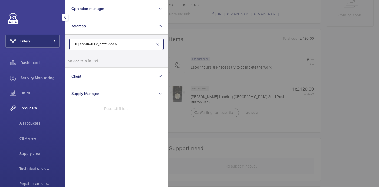
click at [91, 45] on input "PI Waterloo Westminster Bridge (1062)" at bounding box center [116, 44] width 94 height 11
click at [140, 44] on input "PI Waterloo Westminster Bridge (1062)" at bounding box center [116, 44] width 94 height 11
drag, startPoint x: 122, startPoint y: 44, endPoint x: 91, endPoint y: 44, distance: 30.0
click at [91, 44] on input "PI Waterloo Westminster Bridge" at bounding box center [116, 44] width 94 height 11
click at [77, 44] on input "PI Waterloo" at bounding box center [116, 44] width 94 height 11
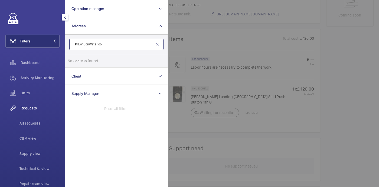
type input "PI London Waterloo"
click at [104, 47] on input "PI London Waterloo" at bounding box center [116, 44] width 94 height 11
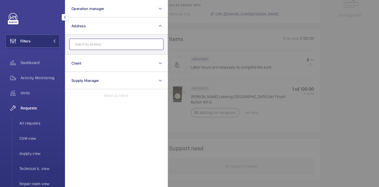
paste input "Westminster Bridge"
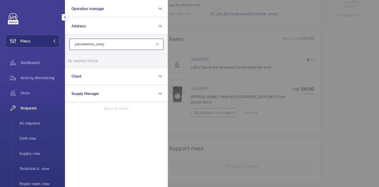
click at [74, 44] on input "Westminster Bridge" at bounding box center [116, 44] width 94 height 11
drag, startPoint x: 129, startPoint y: 46, endPoint x: 99, endPoint y: 46, distance: 29.8
click at [99, 46] on input "Premier inn Westminster Bridge" at bounding box center [116, 44] width 94 height 11
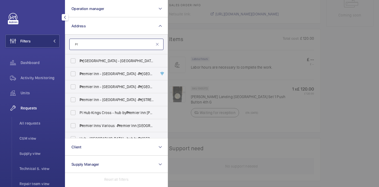
type input "P"
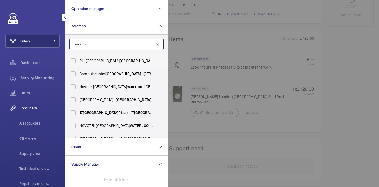
type input "waterloo"
click at [114, 60] on span "PI - London Waterloo Westminster Bridge - 85 York Rd, LONDON SE1 7NJ" at bounding box center [117, 60] width 74 height 5
click at [78, 60] on input "PI - London Waterloo Westminster Bridge - 85 York Rd, LONDON SE1 7NJ" at bounding box center [73, 60] width 11 height 11
checkbox input "true"
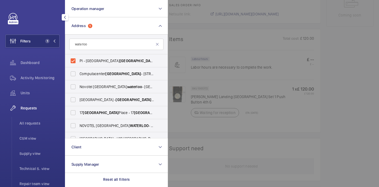
click at [201, 24] on div at bounding box center [357, 93] width 379 height 187
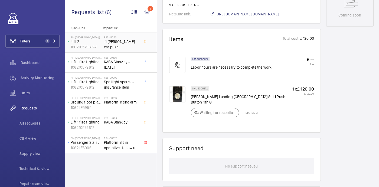
click at [124, 39] on span "-1 Lester car push" at bounding box center [122, 44] width 36 height 11
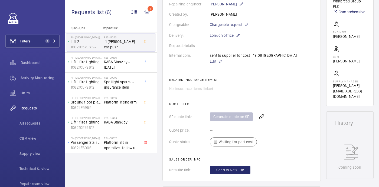
scroll to position [293, 0]
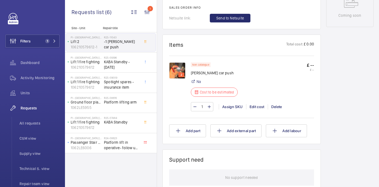
click at [178, 73] on img at bounding box center [177, 71] width 16 height 16
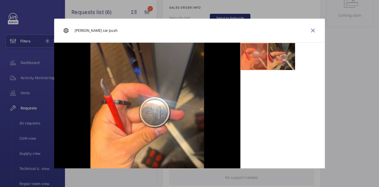
click at [280, 48] on li at bounding box center [281, 56] width 27 height 27
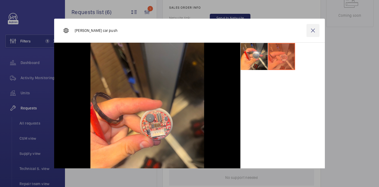
click at [316, 33] on wm-front-icon-button at bounding box center [312, 30] width 13 height 13
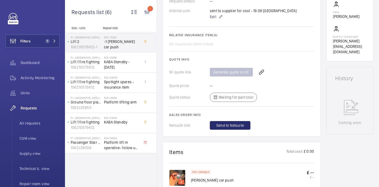
scroll to position [265, 0]
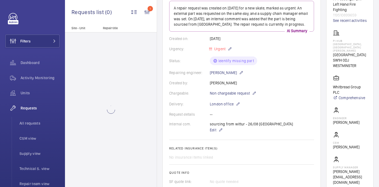
scroll to position [199, 0]
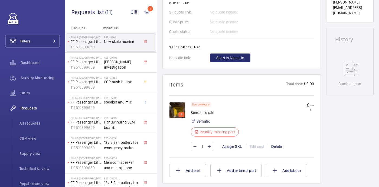
scroll to position [243, 0]
